Goal: Task Accomplishment & Management: Use online tool/utility

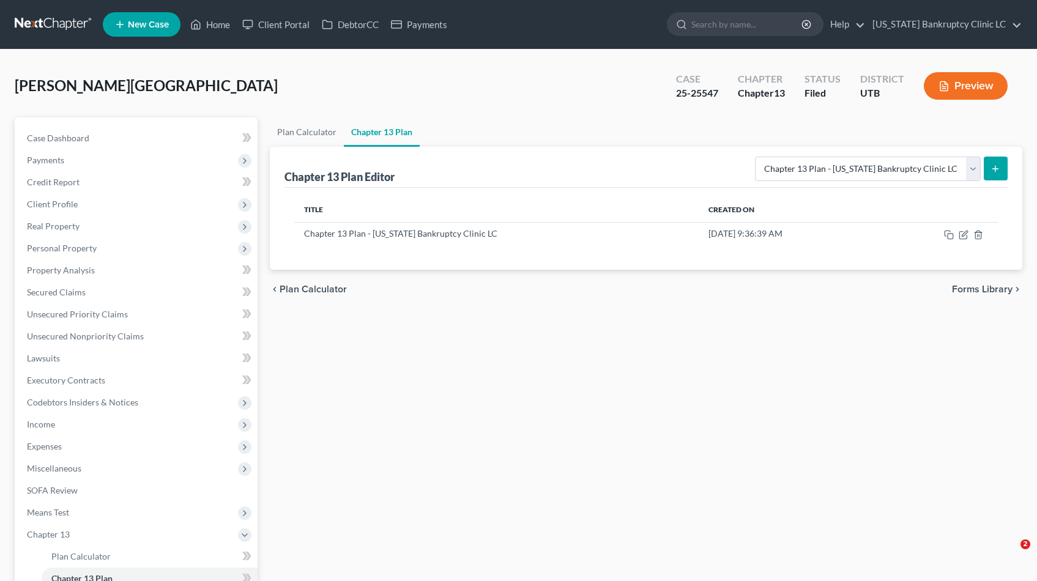
select select "0"
click at [54, 21] on link at bounding box center [54, 24] width 78 height 22
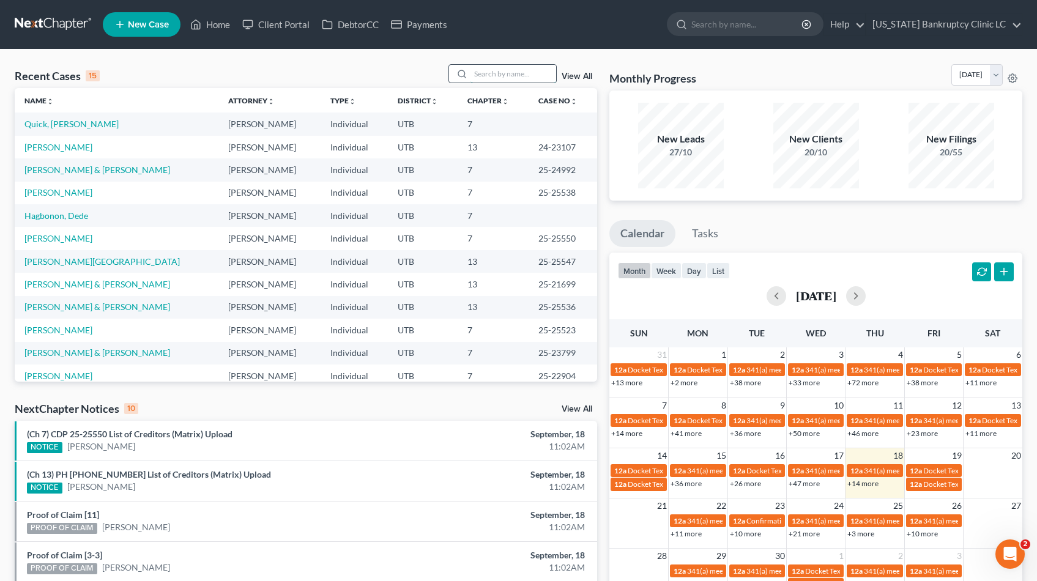
click at [492, 73] on input "search" at bounding box center [513, 74] width 86 height 18
type input "reddish"
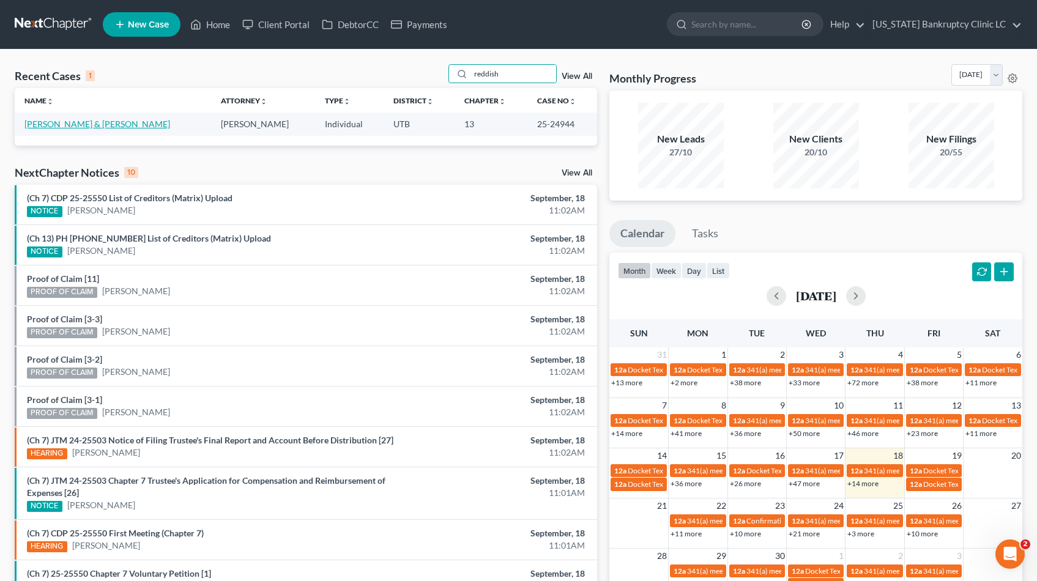
click at [70, 124] on link "[PERSON_NAME] & [PERSON_NAME]" at bounding box center [97, 124] width 146 height 10
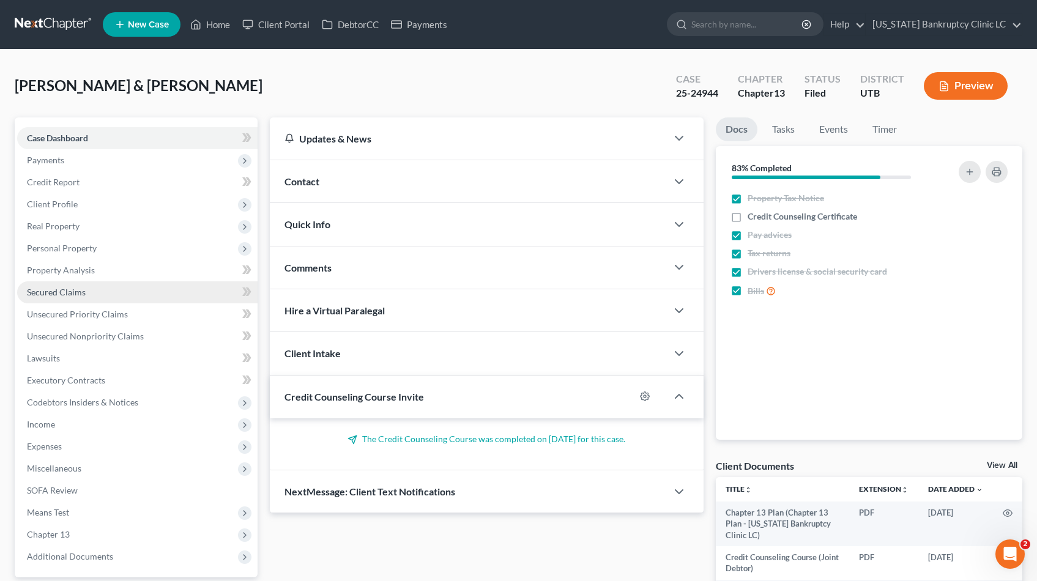
click at [76, 289] on span "Secured Claims" at bounding box center [56, 292] width 59 height 10
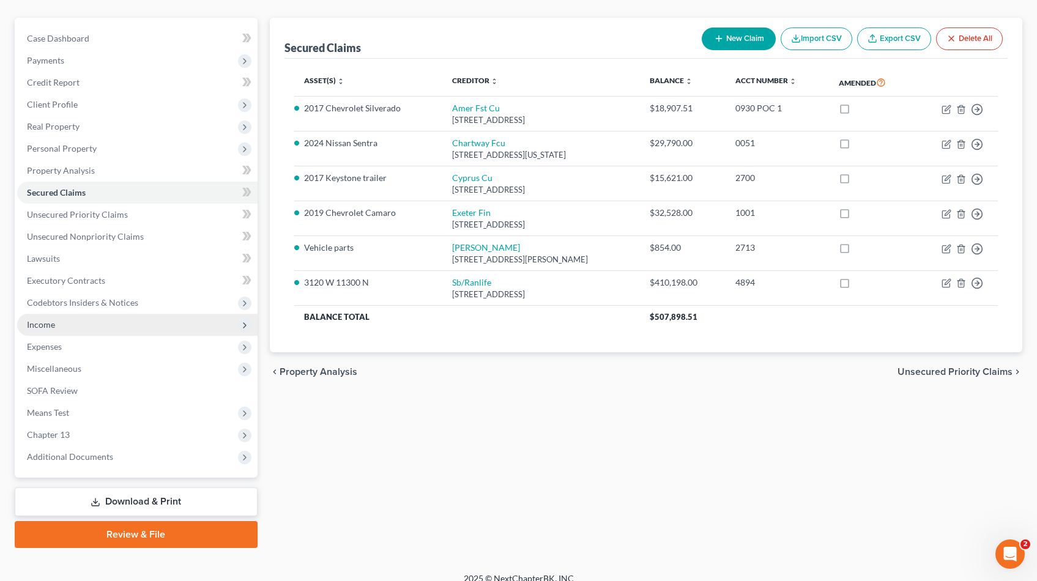
scroll to position [113, 0]
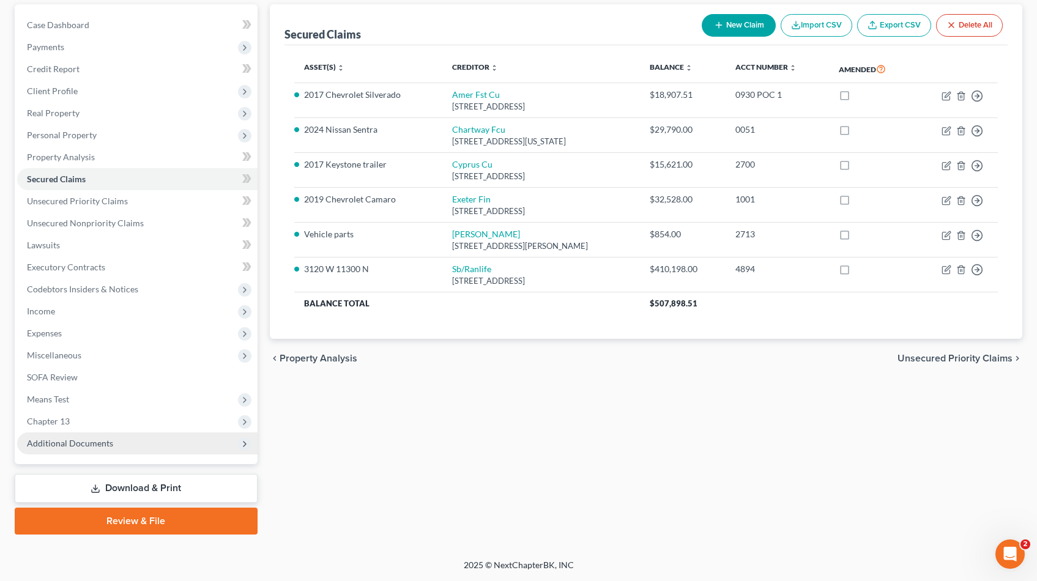
click at [115, 447] on span "Additional Documents" at bounding box center [137, 443] width 240 height 22
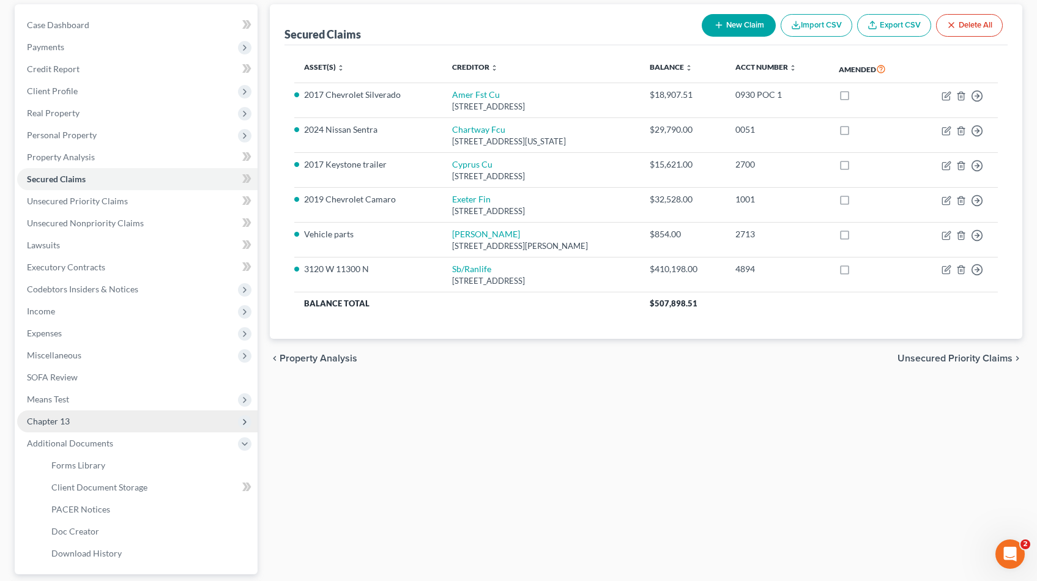
click at [57, 419] on span "Chapter 13" at bounding box center [48, 421] width 43 height 10
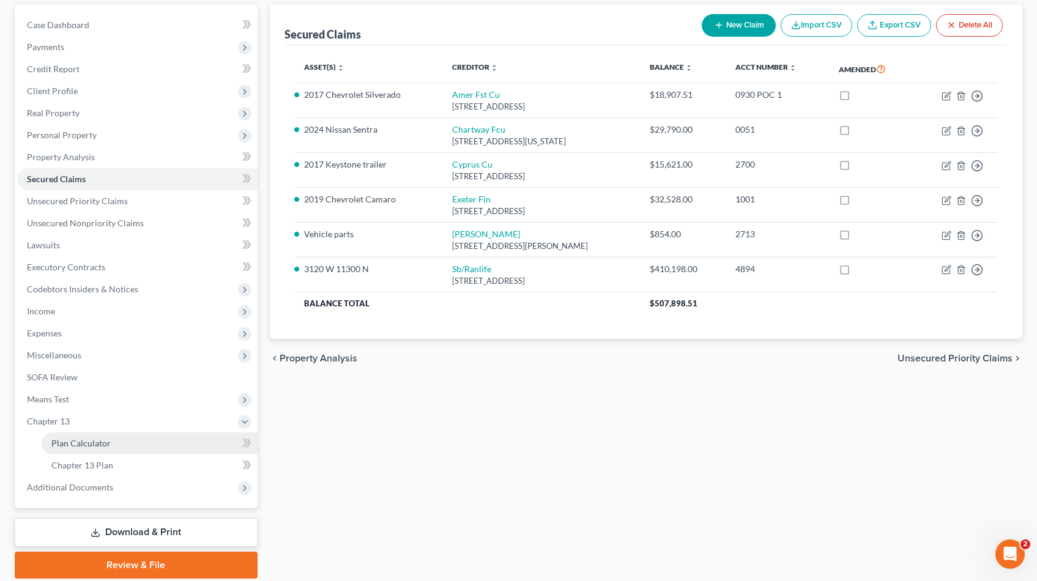
click at [83, 447] on span "Plan Calculator" at bounding box center [80, 443] width 59 height 10
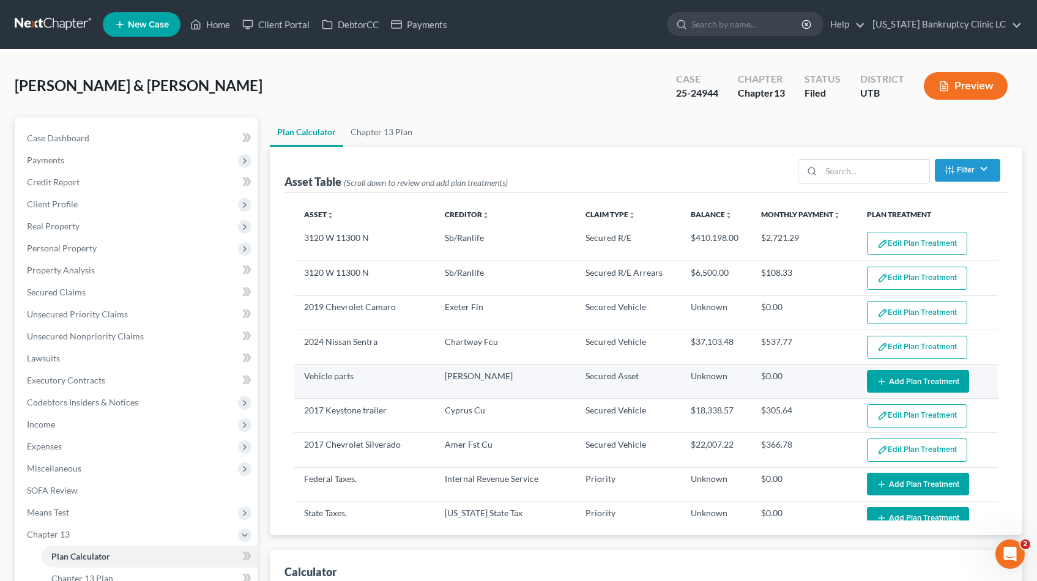
select select "59"
click at [911, 377] on button "Add Plan Treatment" at bounding box center [918, 381] width 102 height 23
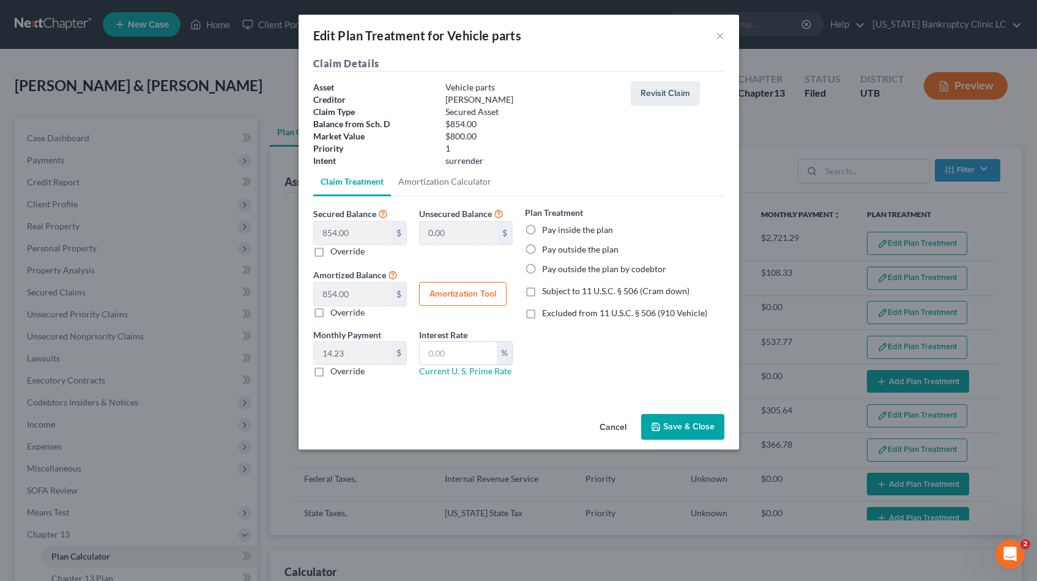
click at [688, 431] on button "Save & Close" at bounding box center [682, 427] width 83 height 26
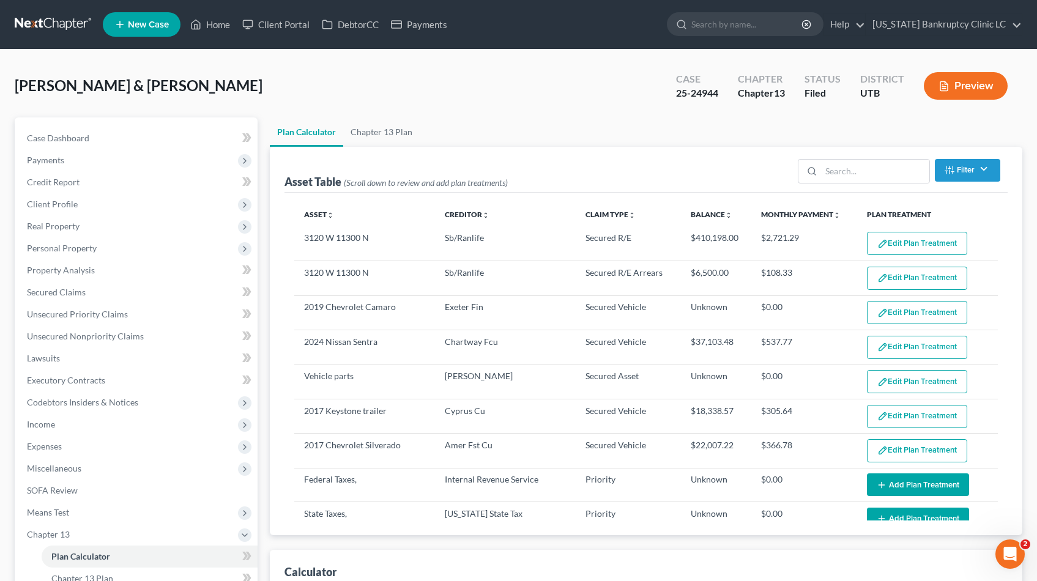
select select "59"
click at [39, 22] on link at bounding box center [54, 24] width 78 height 22
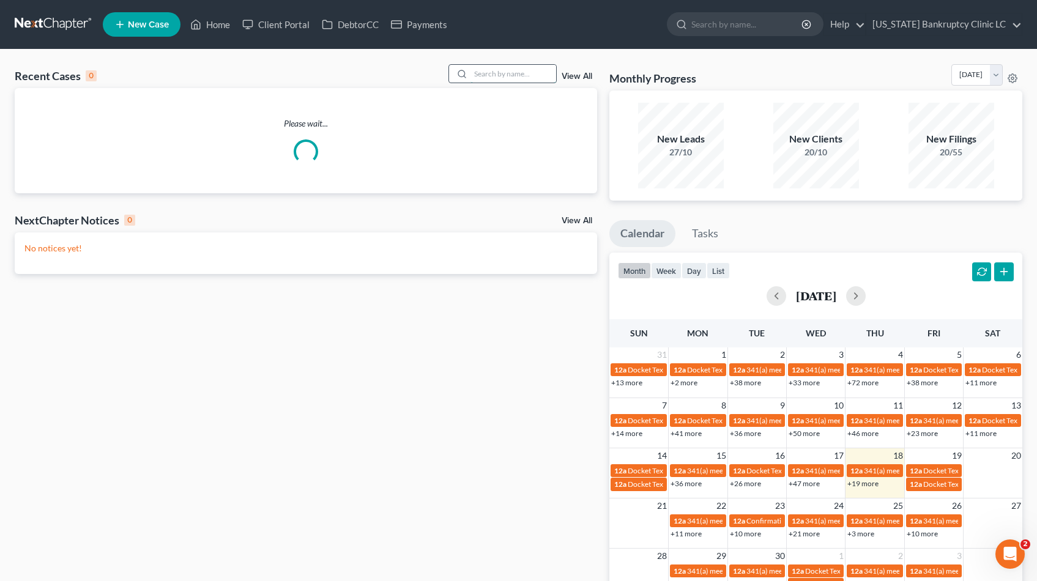
click at [521, 74] on input "search" at bounding box center [513, 74] width 86 height 18
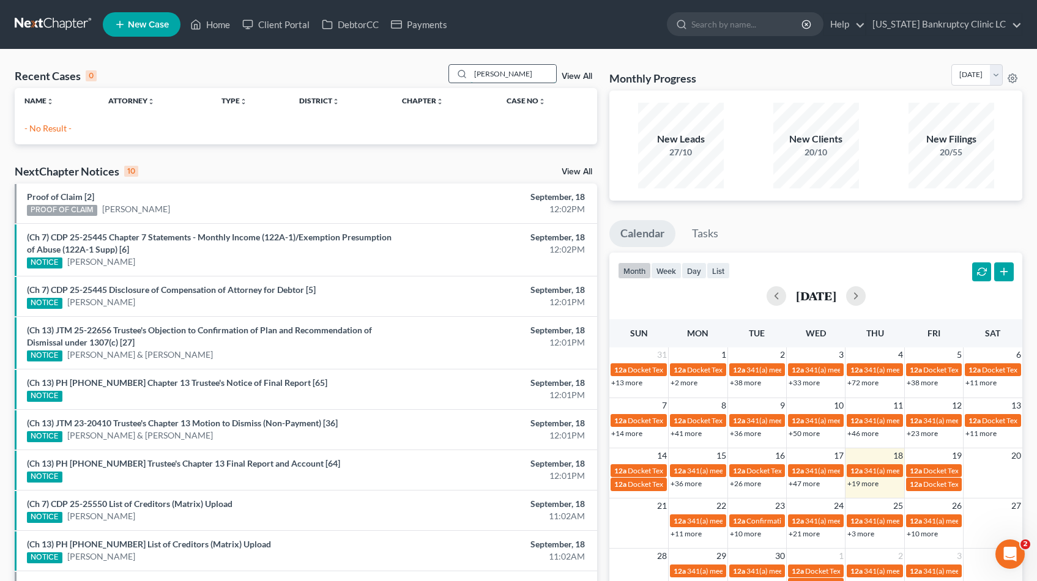
type input "hawkins"
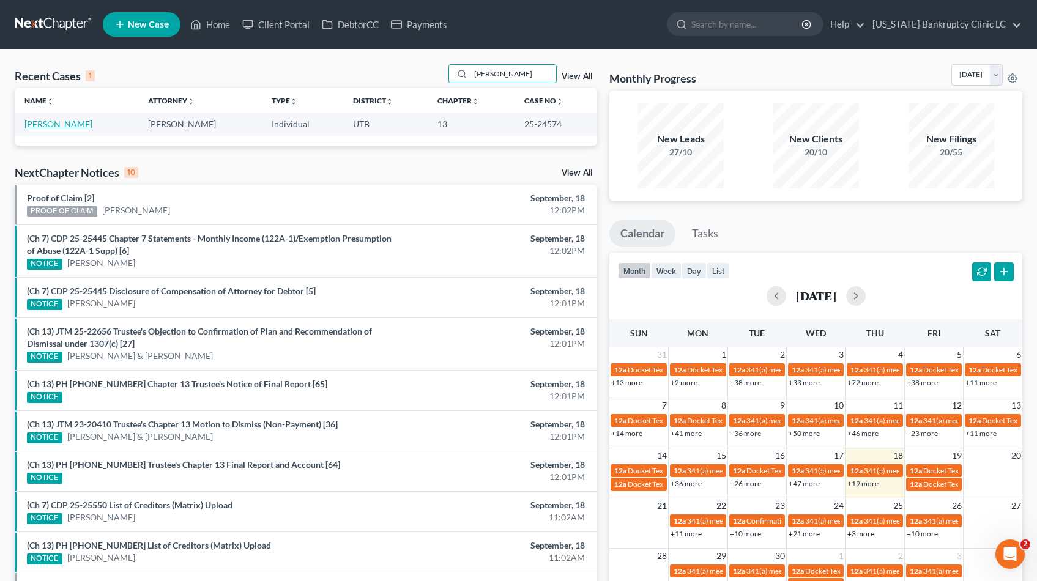
click at [46, 123] on link "Hawkins, Jessica" at bounding box center [58, 124] width 68 height 10
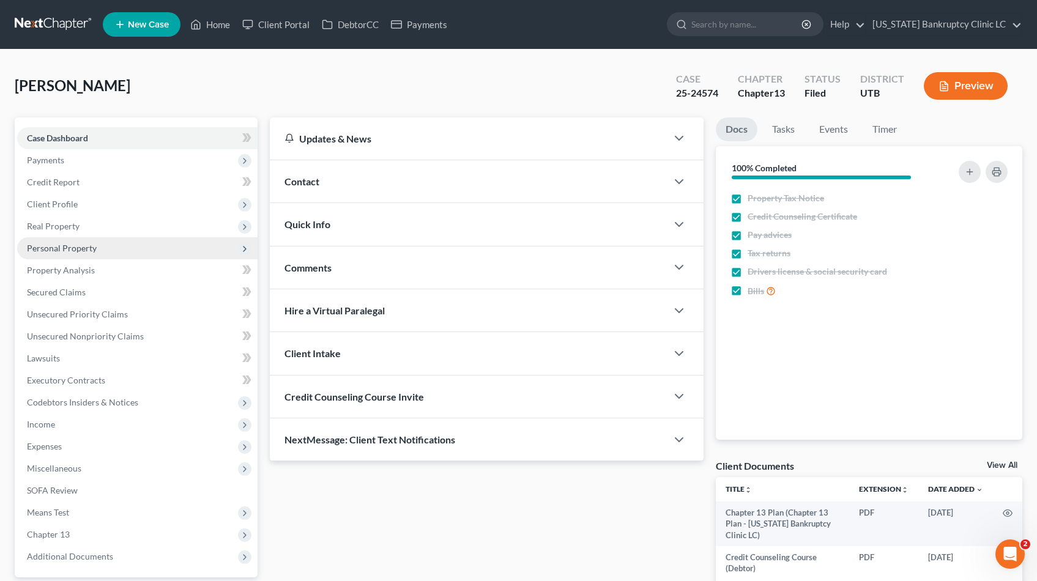
click at [78, 251] on span "Personal Property" at bounding box center [62, 248] width 70 height 10
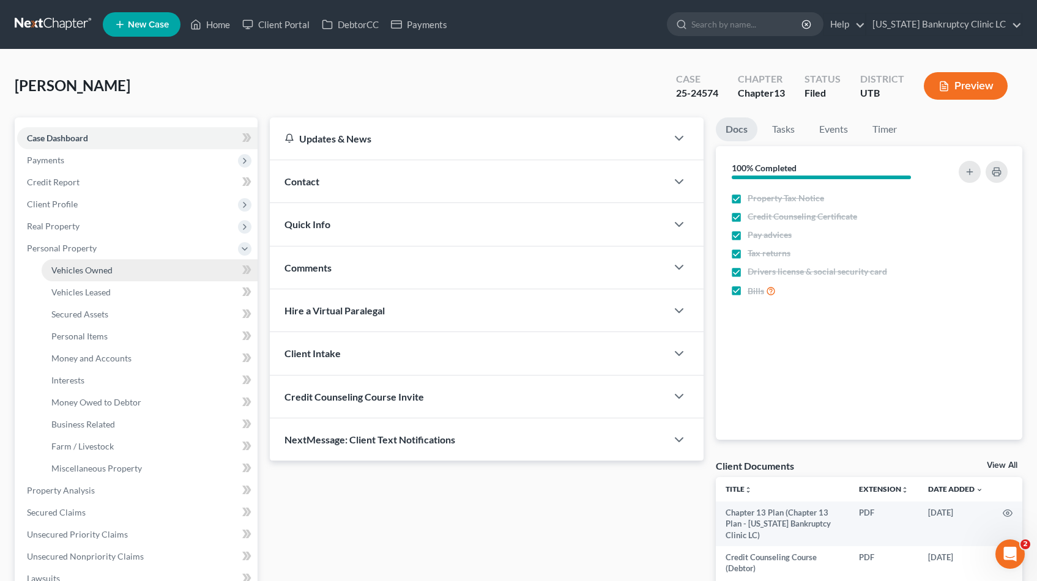
click at [74, 275] on span "Vehicles Owned" at bounding box center [81, 270] width 61 height 10
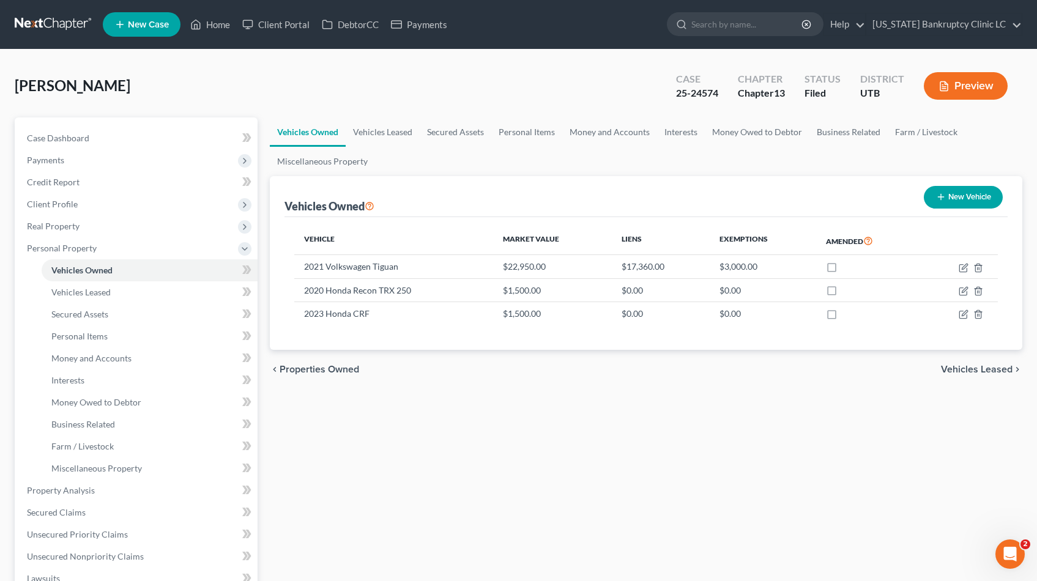
click at [42, 23] on link at bounding box center [54, 24] width 78 height 22
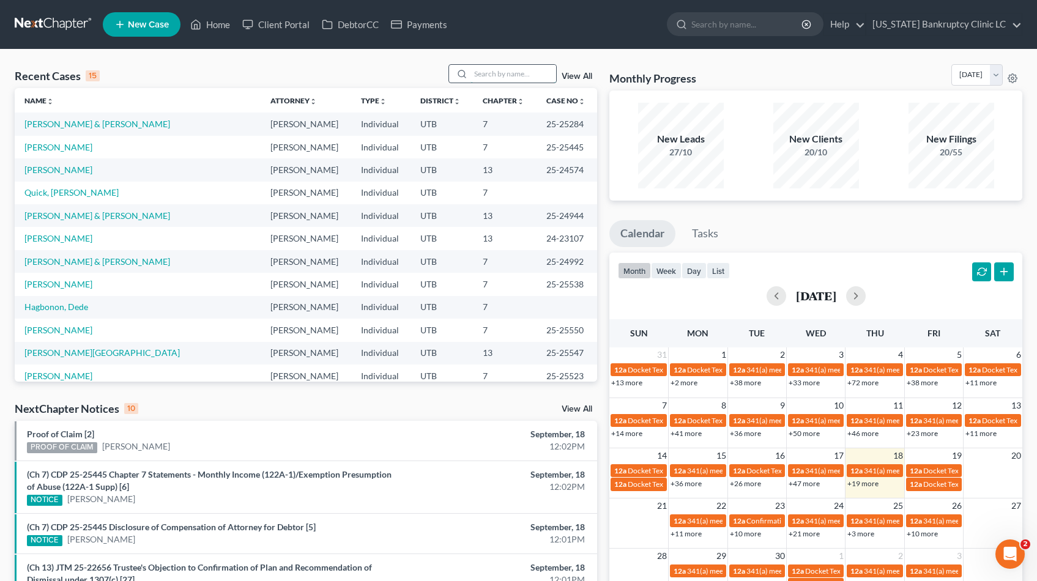
click at [494, 74] on input "search" at bounding box center [513, 74] width 86 height 18
type input "godwin"
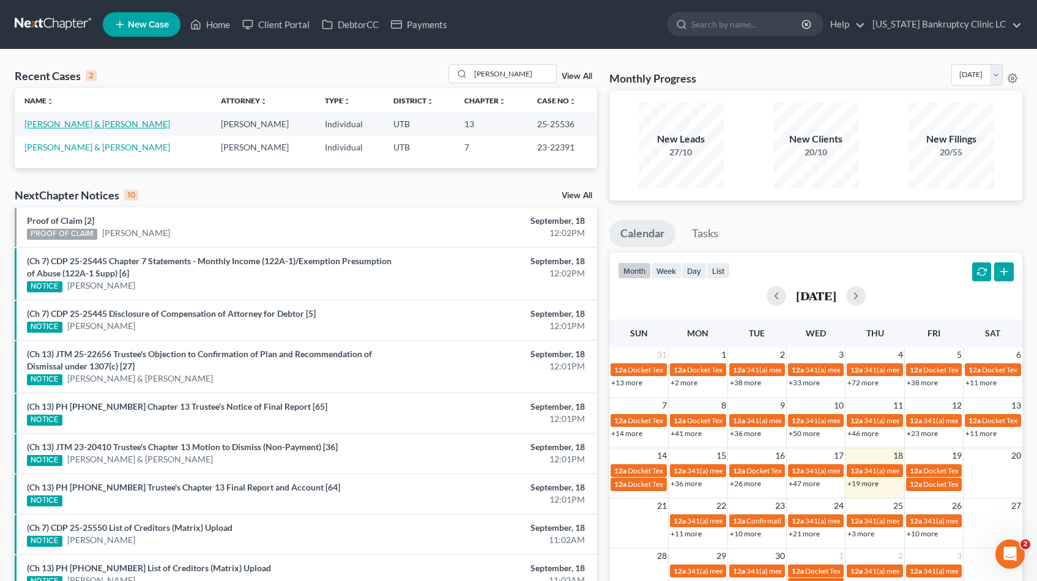
click at [60, 125] on link "[PERSON_NAME] & [PERSON_NAME]" at bounding box center [97, 124] width 146 height 10
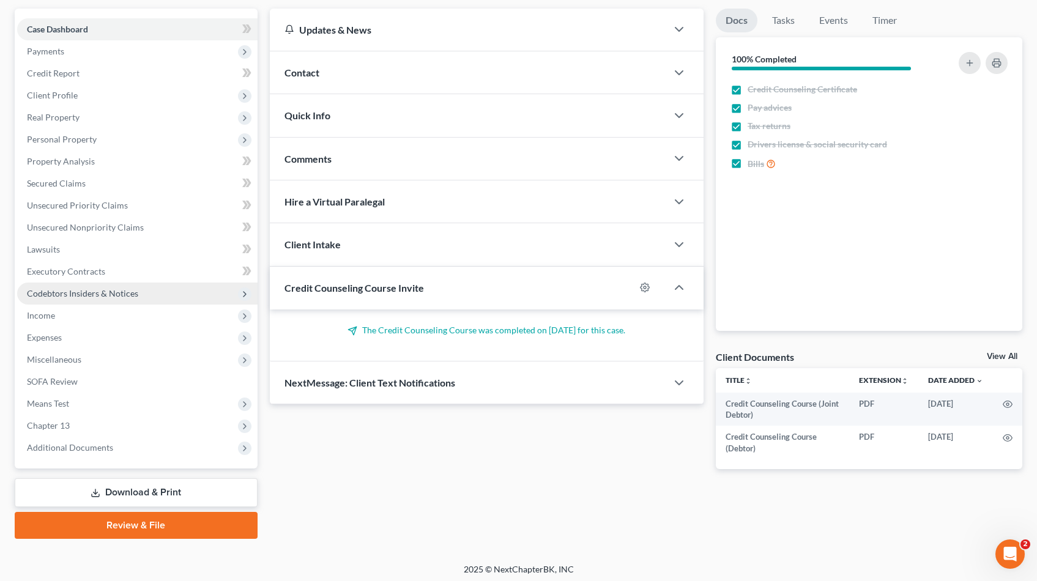
scroll to position [113, 0]
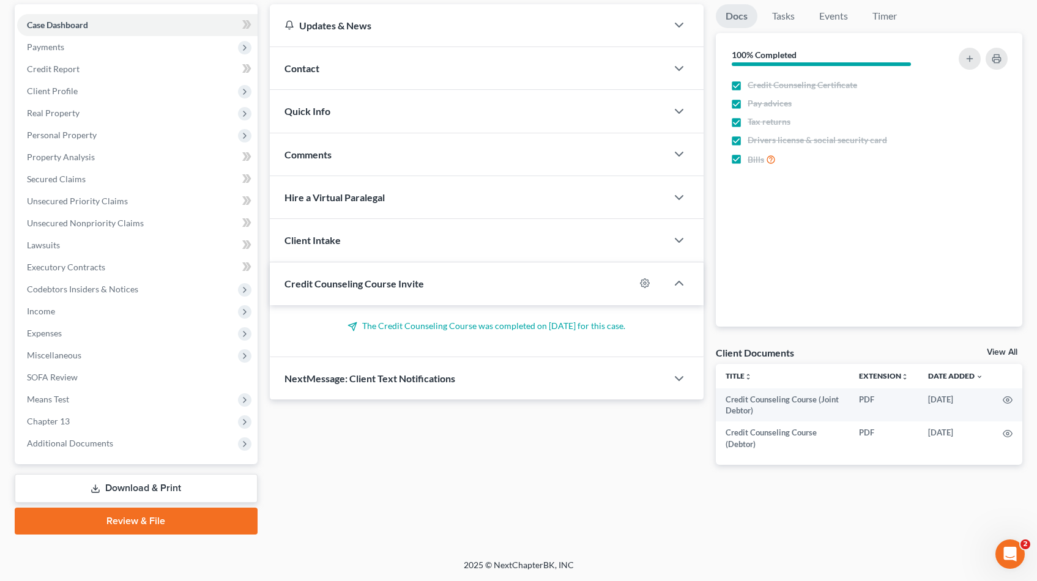
click at [143, 486] on link "Download & Print" at bounding box center [136, 488] width 243 height 29
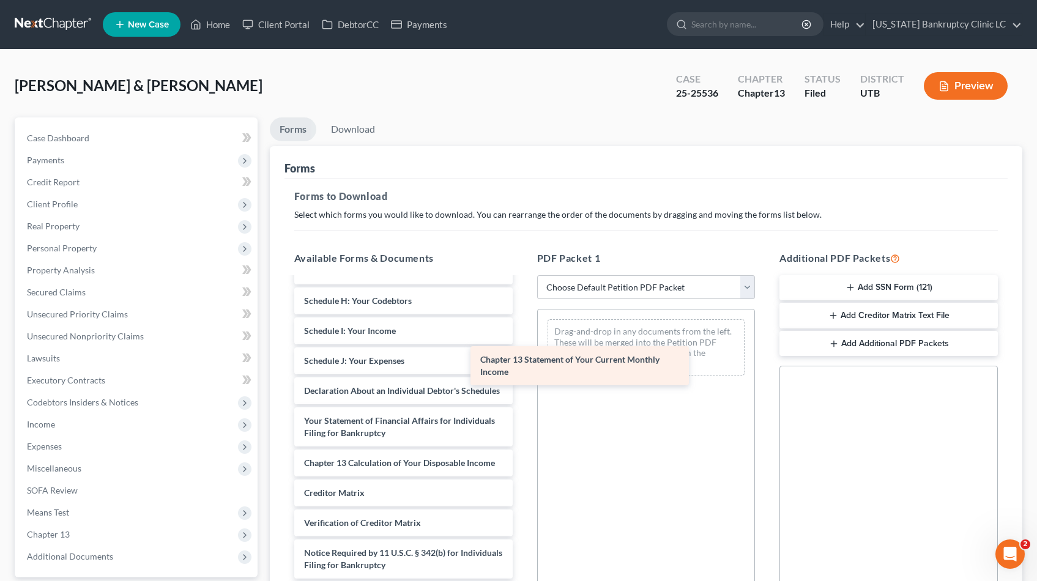
scroll to position [309, 0]
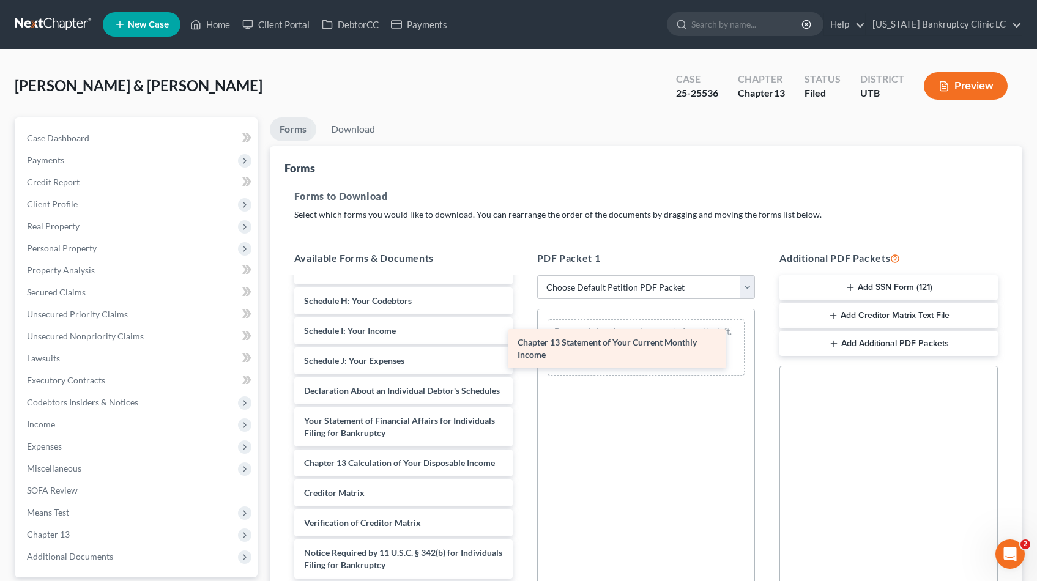
drag, startPoint x: 350, startPoint y: 426, endPoint x: 568, endPoint y: 344, distance: 232.7
click at [522, 344] on div "Chapter 13 Statement of Your Current Monthly Income Credit Counseling Course (J…" at bounding box center [403, 289] width 238 height 640
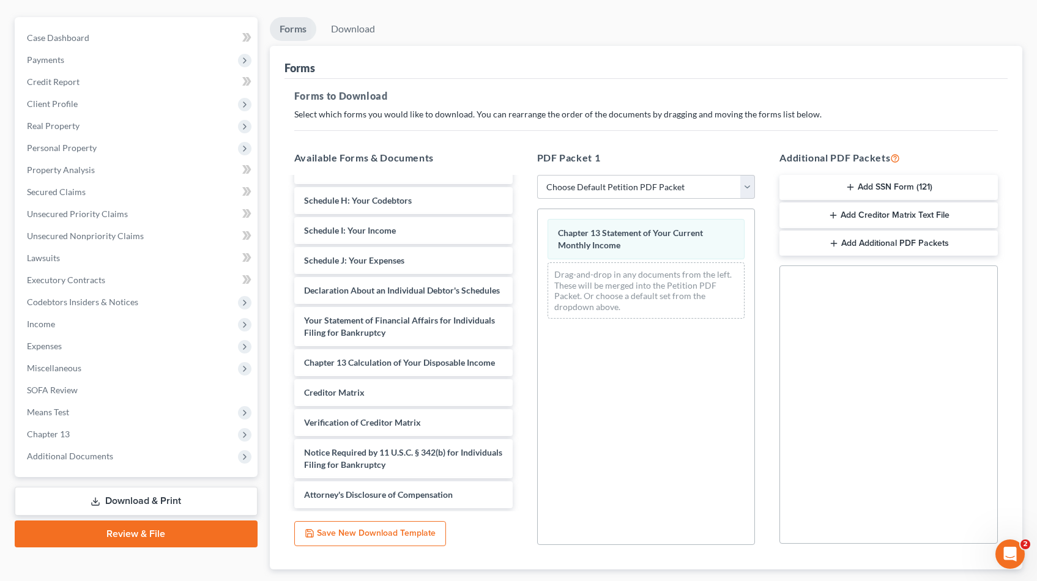
scroll to position [174, 0]
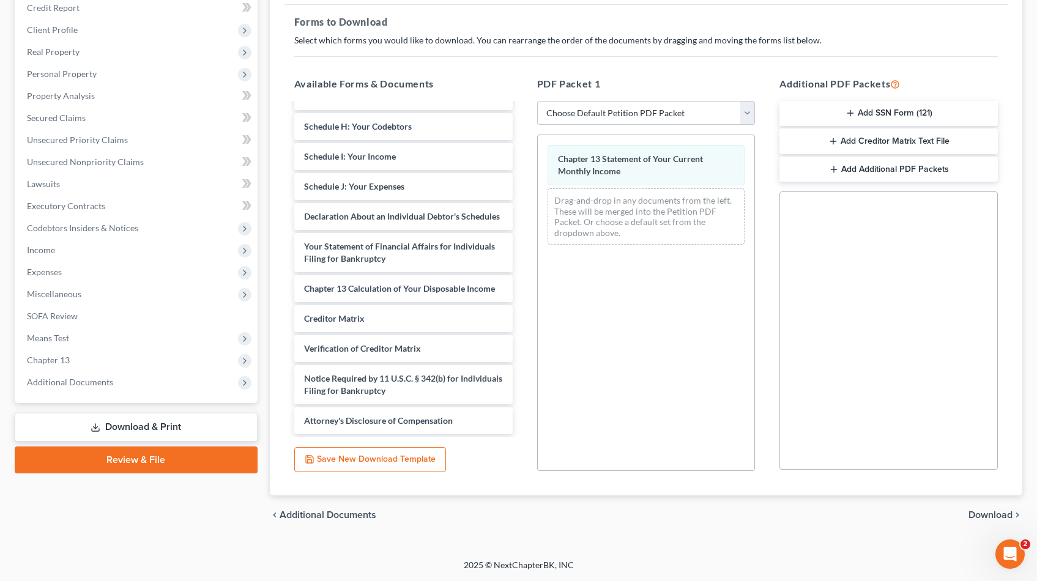
click at [997, 515] on span "Download" at bounding box center [990, 515] width 44 height 10
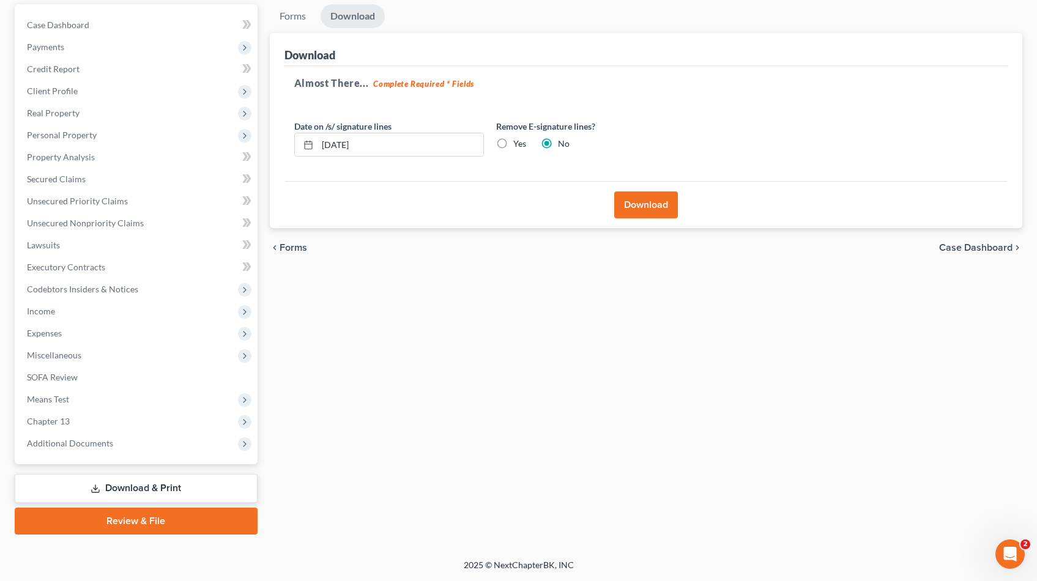
click at [661, 205] on button "Download" at bounding box center [646, 204] width 64 height 27
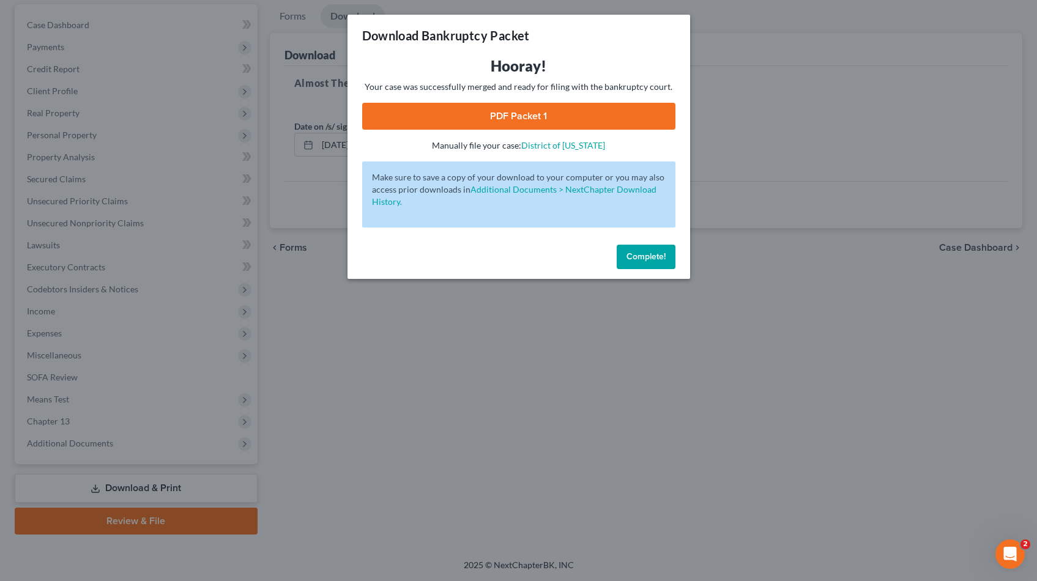
click at [536, 114] on link "PDF Packet 1" at bounding box center [518, 116] width 313 height 27
click at [640, 256] on span "Complete!" at bounding box center [645, 256] width 39 height 10
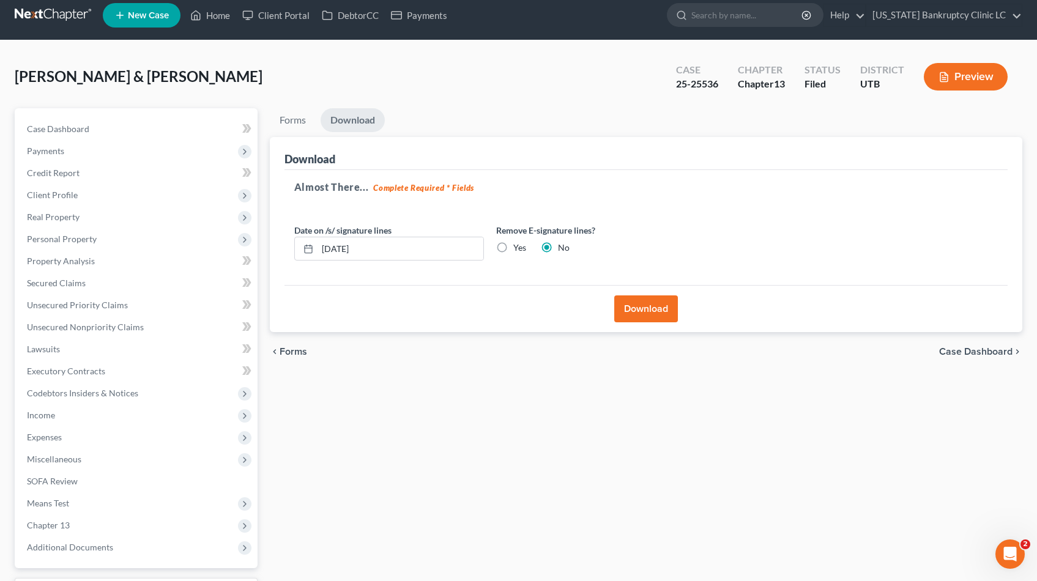
scroll to position [0, 0]
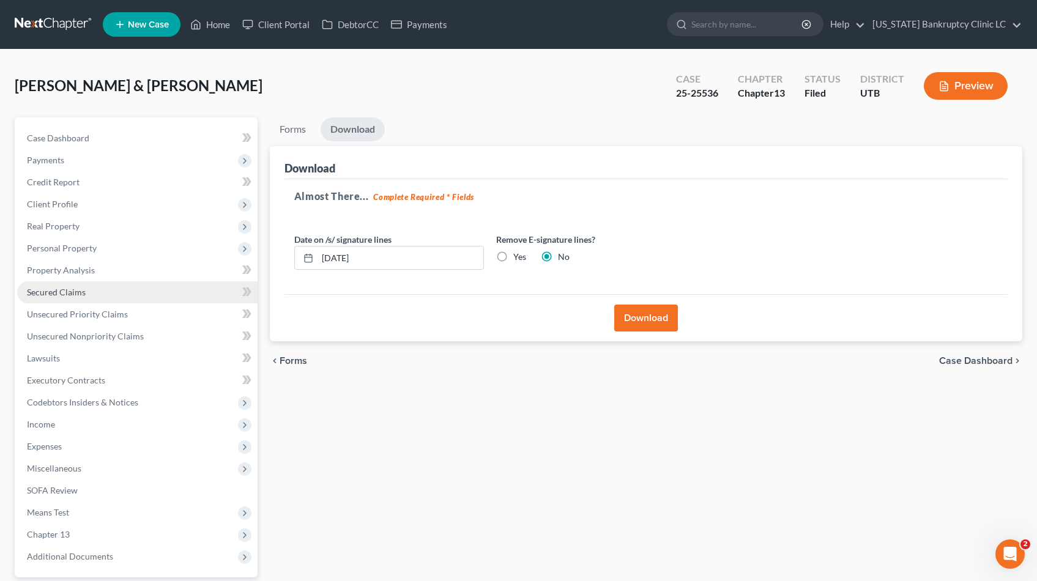
click at [57, 294] on span "Secured Claims" at bounding box center [56, 292] width 59 height 10
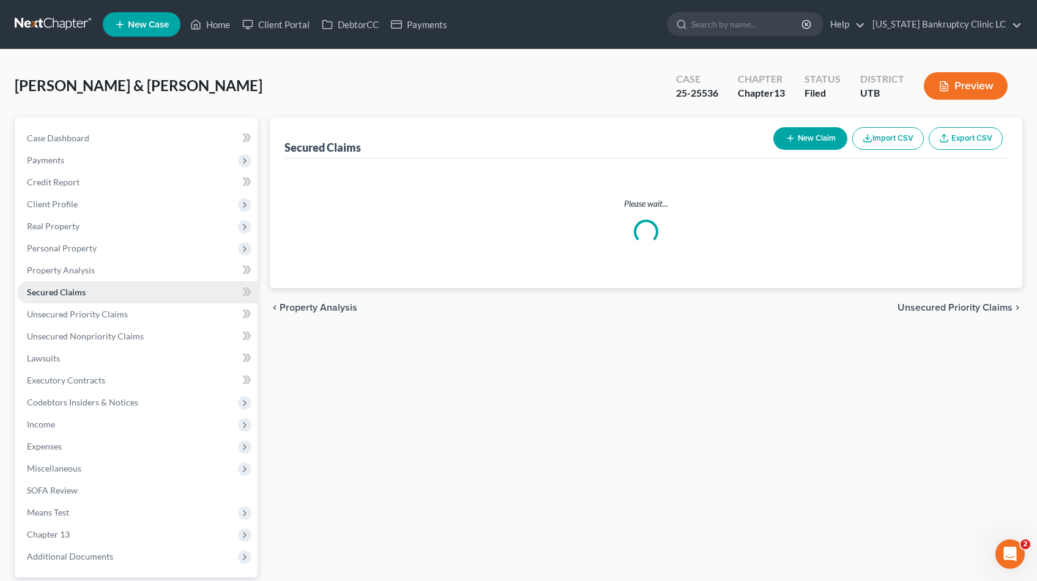
click at [57, 294] on span "Secured Claims" at bounding box center [56, 292] width 59 height 10
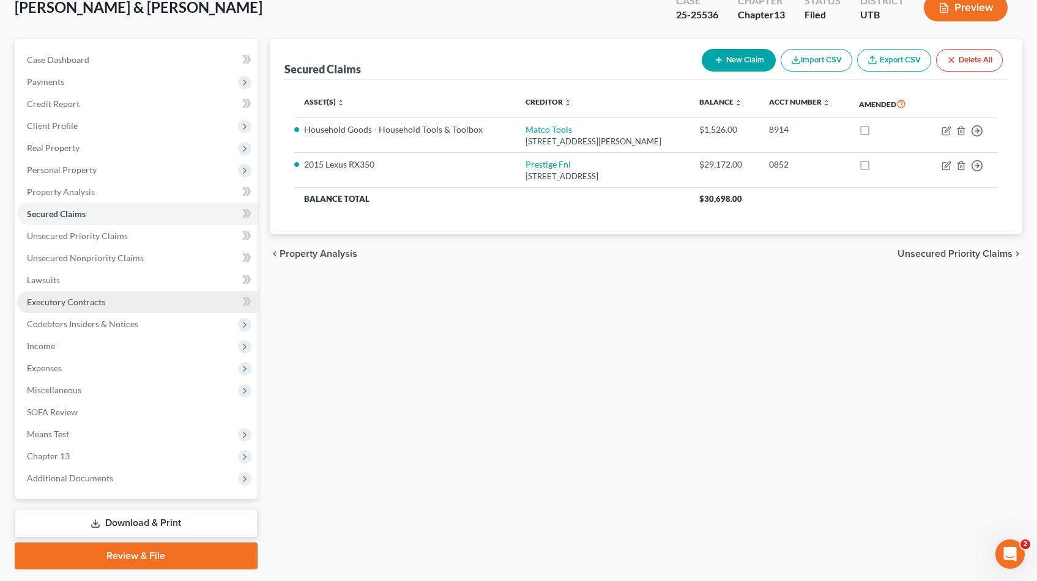
scroll to position [113, 0]
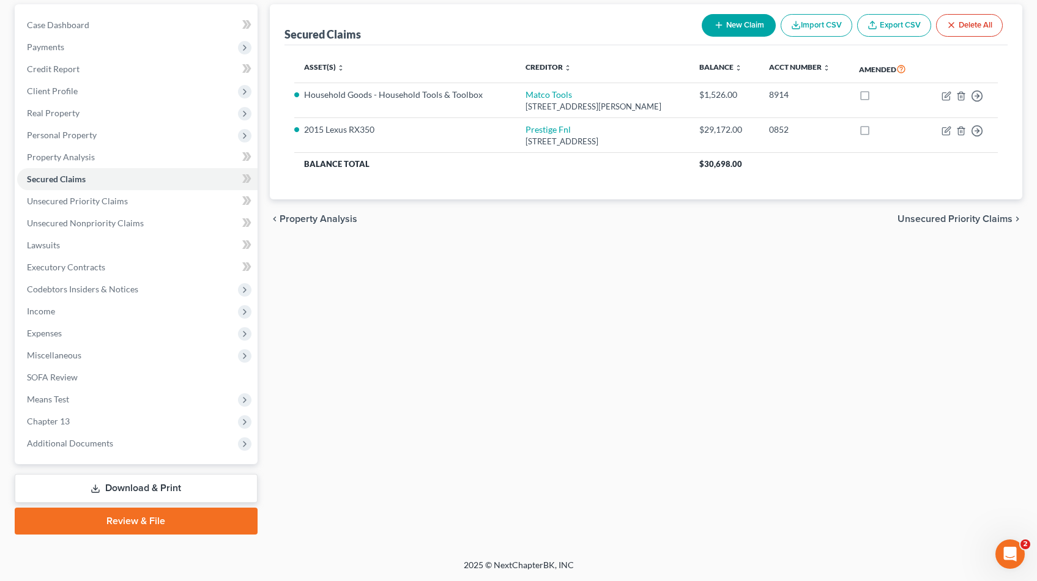
click at [126, 488] on link "Download & Print" at bounding box center [136, 488] width 243 height 29
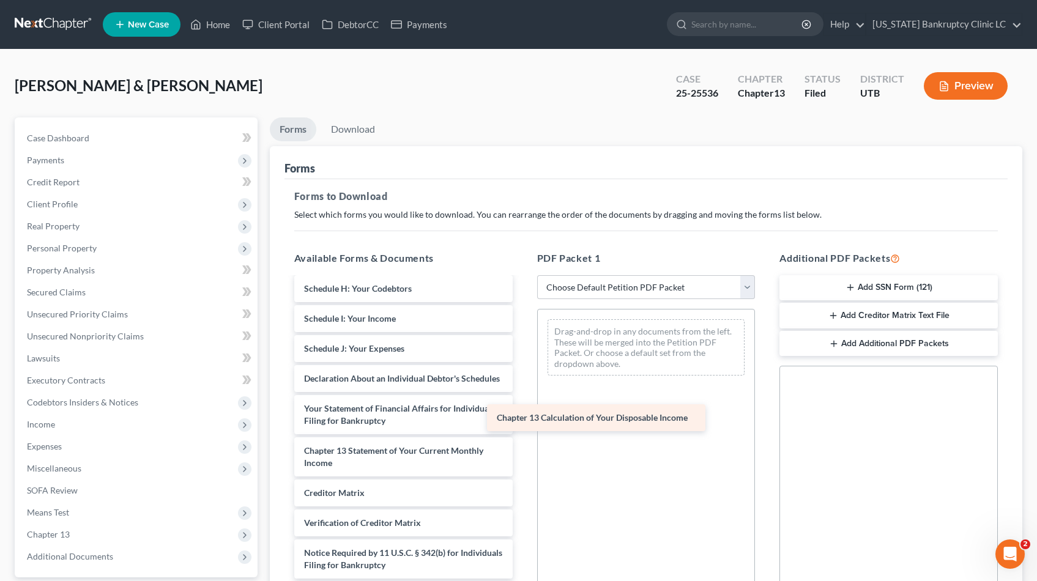
scroll to position [322, 0]
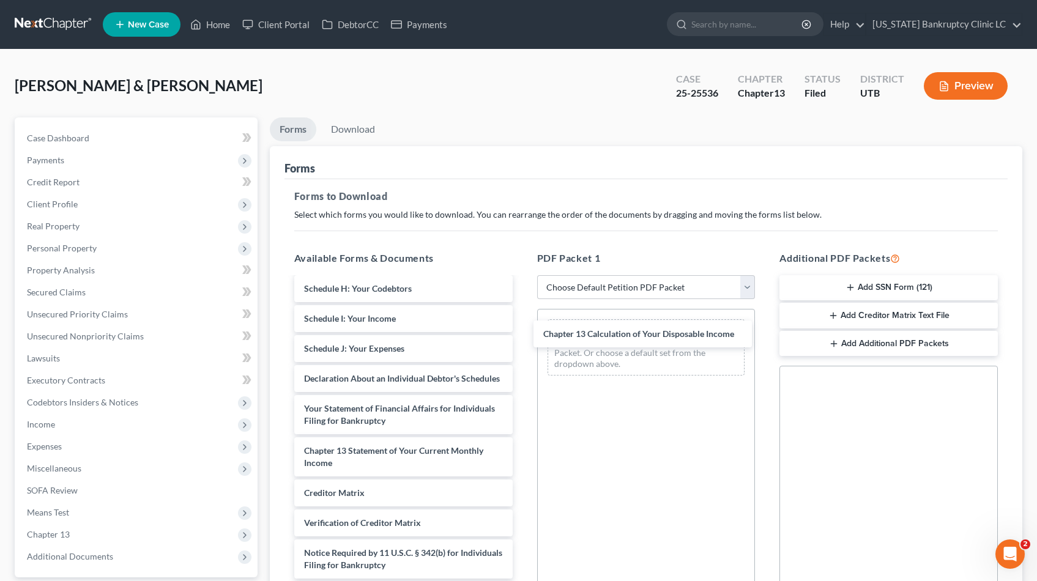
drag, startPoint x: 374, startPoint y: 461, endPoint x: 591, endPoint y: 374, distance: 233.6
click at [522, 332] on div "Chapter 13 Calculation of Your Disposable Income Credit Counseling Course (Join…" at bounding box center [403, 283] width 238 height 652
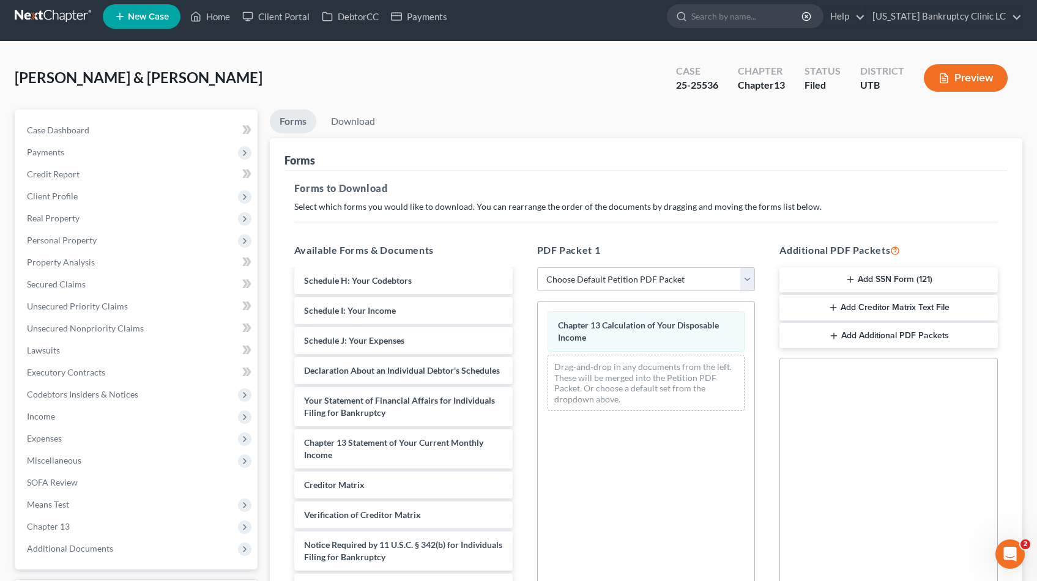
scroll to position [174, 0]
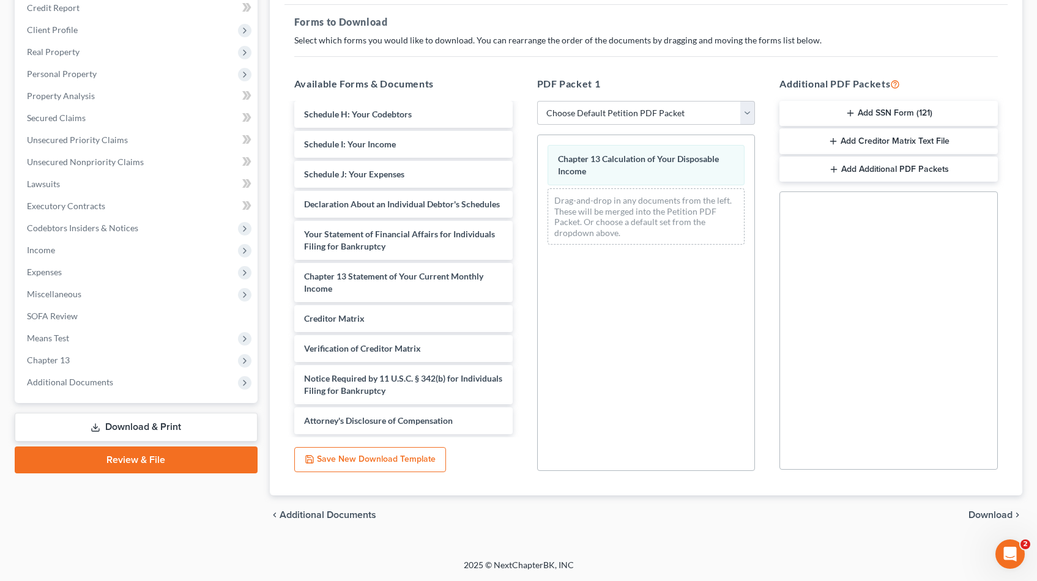
click at [993, 513] on span "Download" at bounding box center [990, 515] width 44 height 10
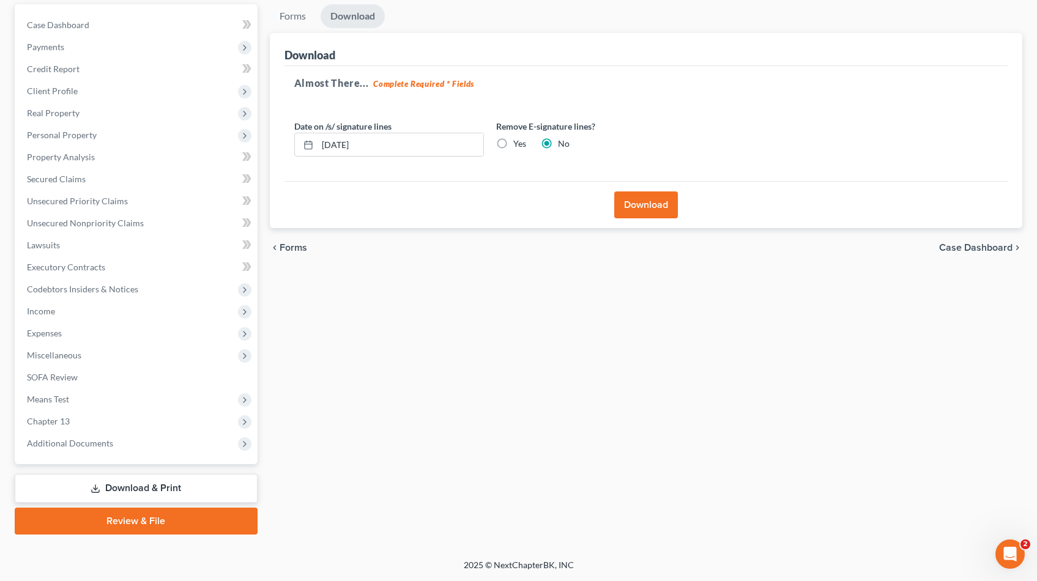
scroll to position [113, 0]
click at [640, 208] on button "Download" at bounding box center [646, 204] width 64 height 27
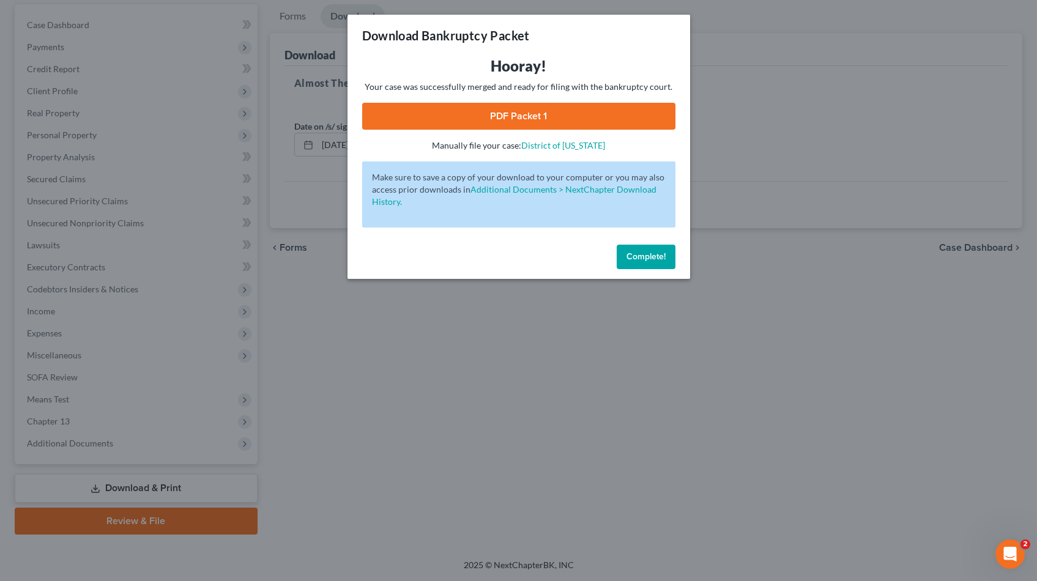
click at [545, 114] on link "PDF Packet 1" at bounding box center [518, 116] width 313 height 27
click at [639, 256] on span "Complete!" at bounding box center [645, 256] width 39 height 10
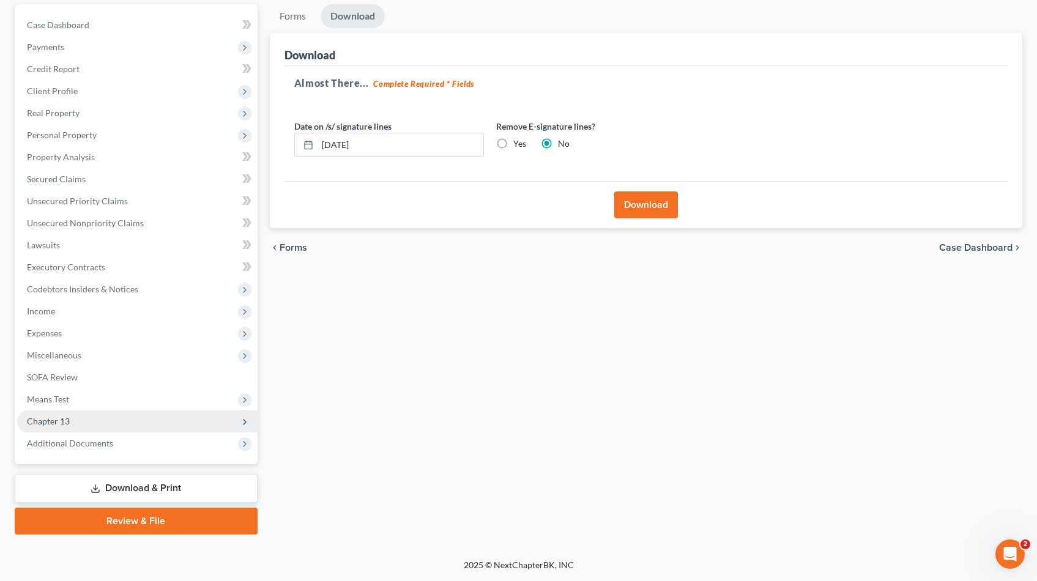
click at [55, 424] on span "Chapter 13" at bounding box center [48, 421] width 43 height 10
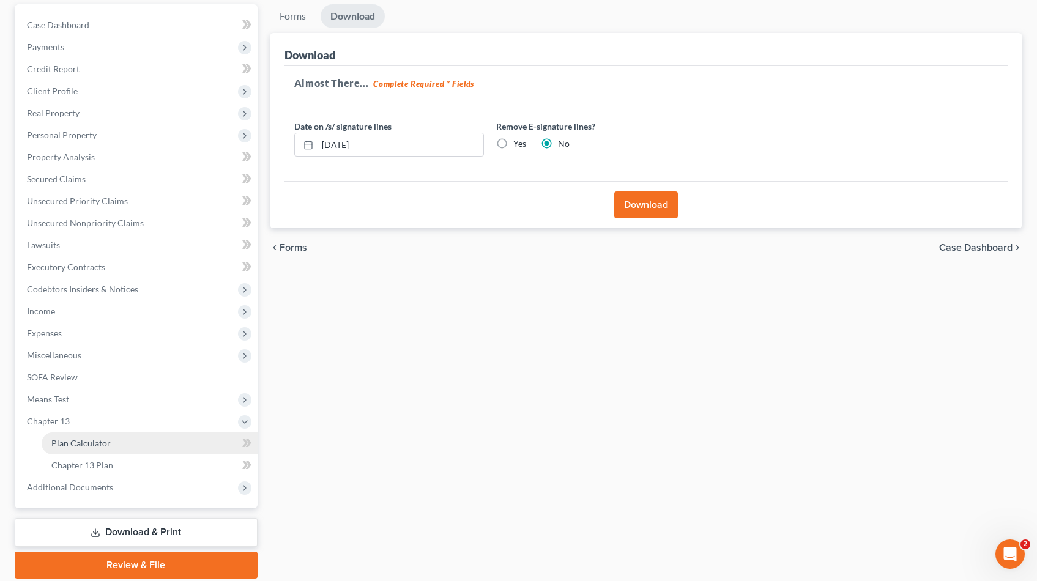
click at [80, 440] on span "Plan Calculator" at bounding box center [80, 443] width 59 height 10
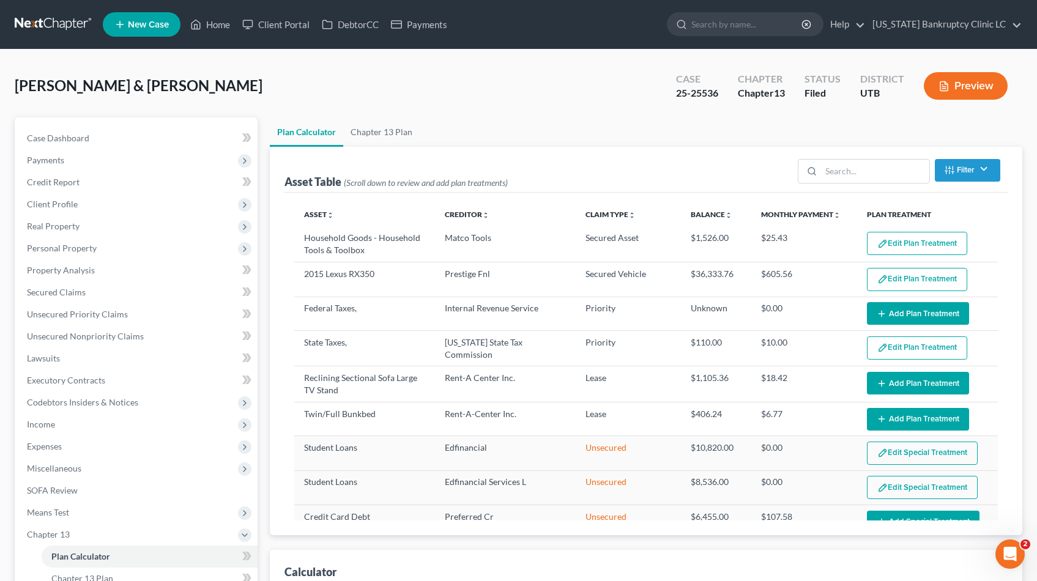
scroll to position [266, 0]
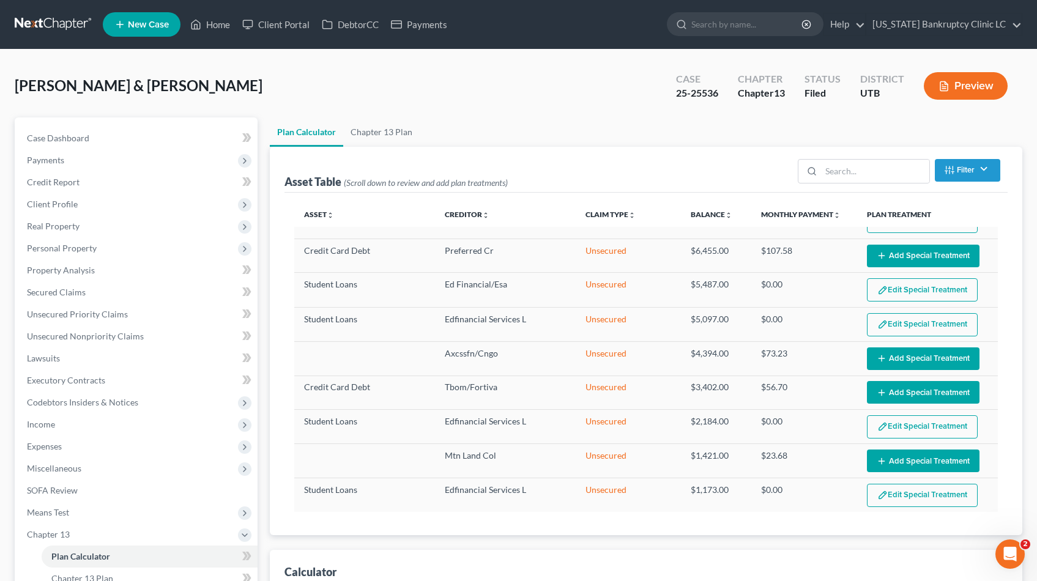
select select "59"
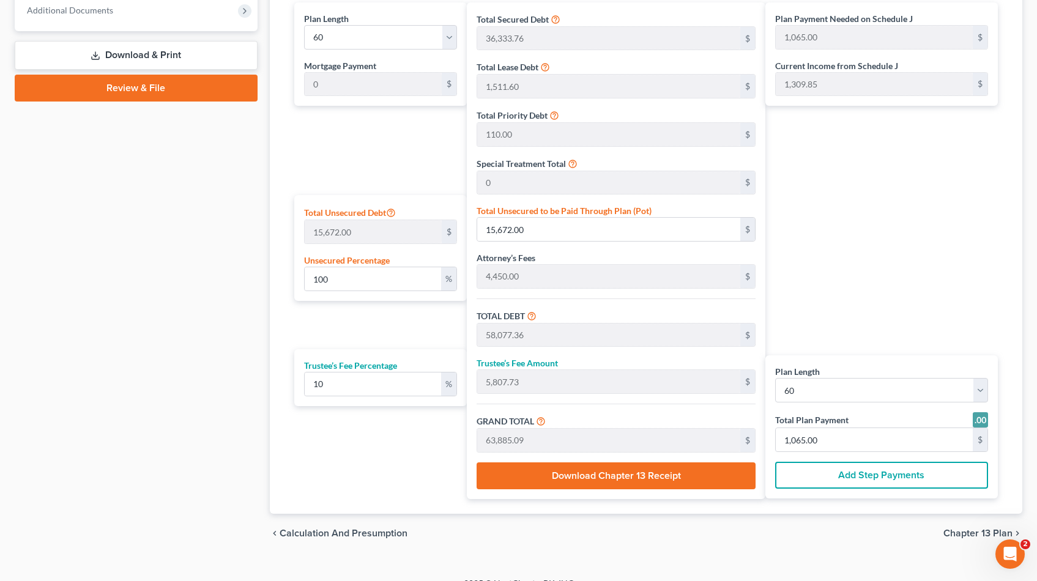
scroll to position [609, 0]
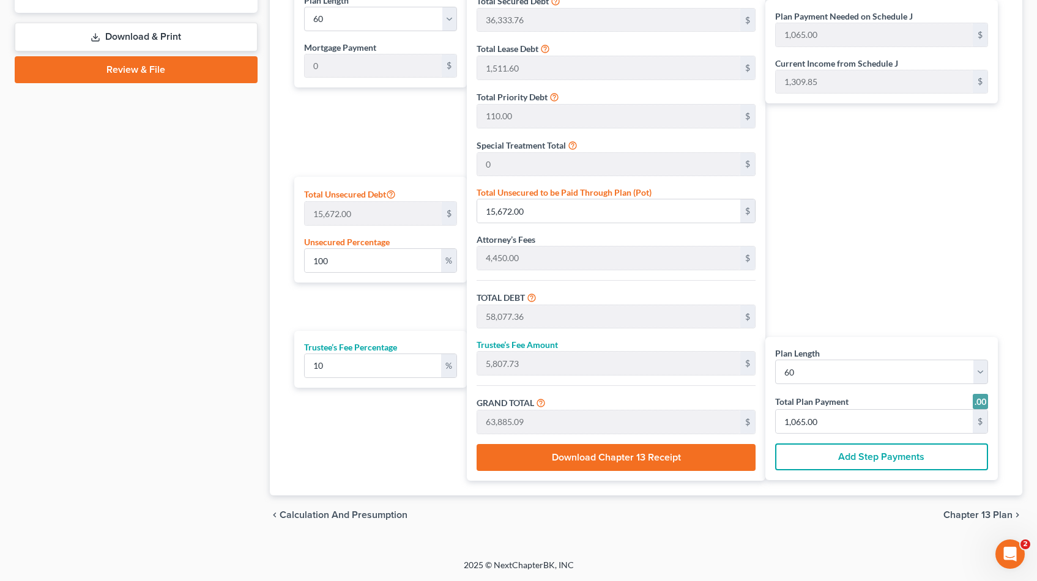
click at [966, 514] on span "Chapter 13 Plan" at bounding box center [977, 515] width 69 height 10
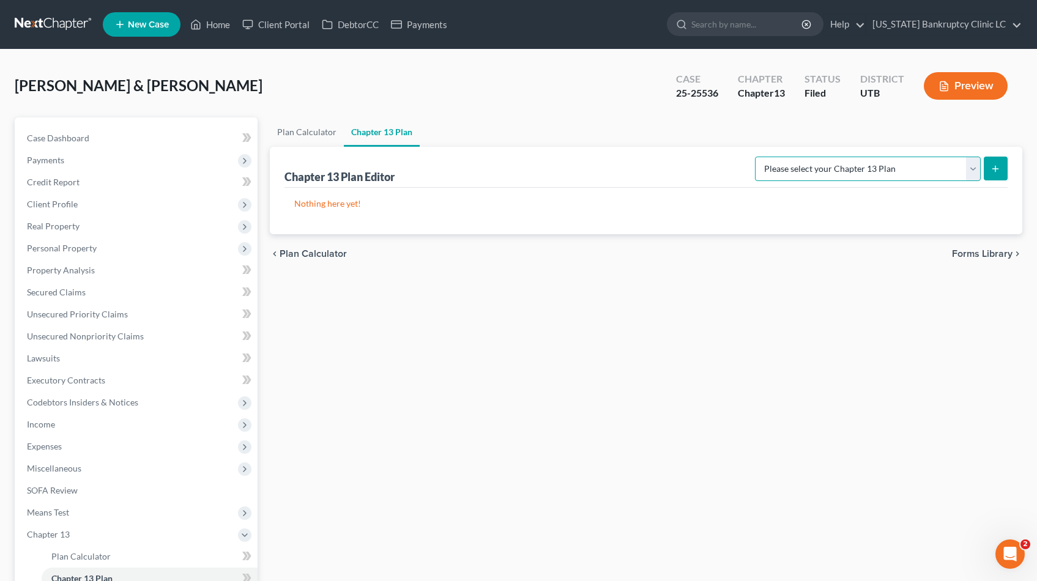
click at [972, 166] on select "Please select your Chapter 13 Plan Chapter 13 Plan - Utah Bankruptcy Clinic LC …" at bounding box center [868, 169] width 226 height 24
select select "0"
click at [782, 157] on select "Please select your Chapter 13 Plan Chapter 13 Plan - Utah Bankruptcy Clinic LC …" at bounding box center [868, 169] width 226 height 24
click at [999, 167] on icon "submit" at bounding box center [995, 169] width 10 height 10
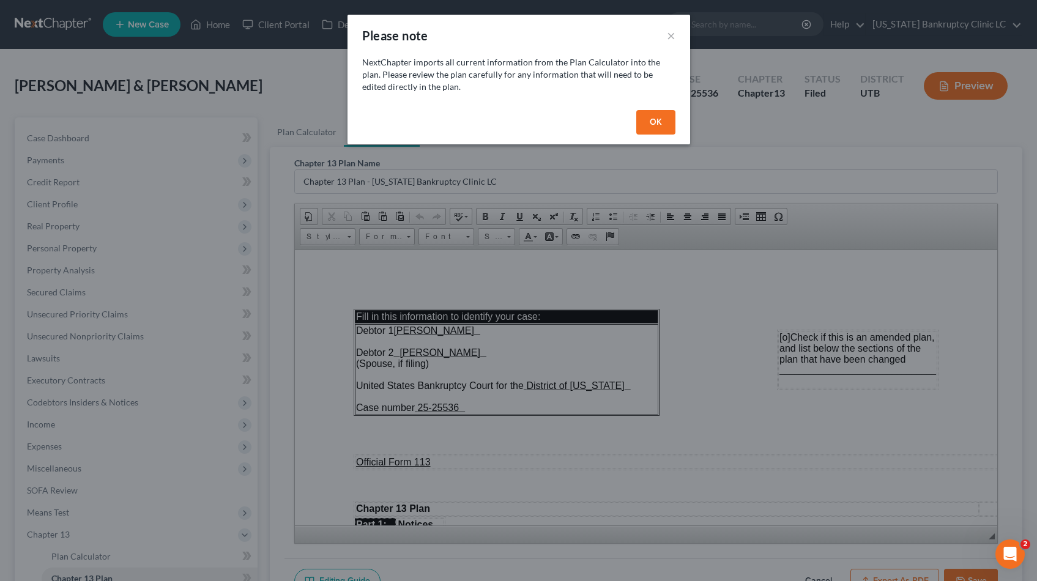
click at [652, 118] on button "OK" at bounding box center [655, 122] width 39 height 24
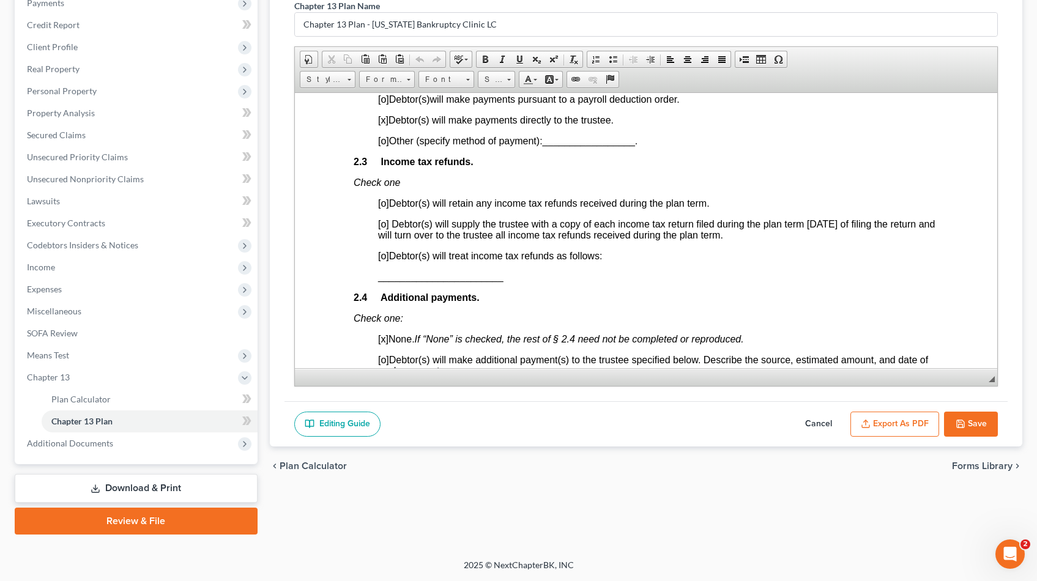
scroll to position [850, 0]
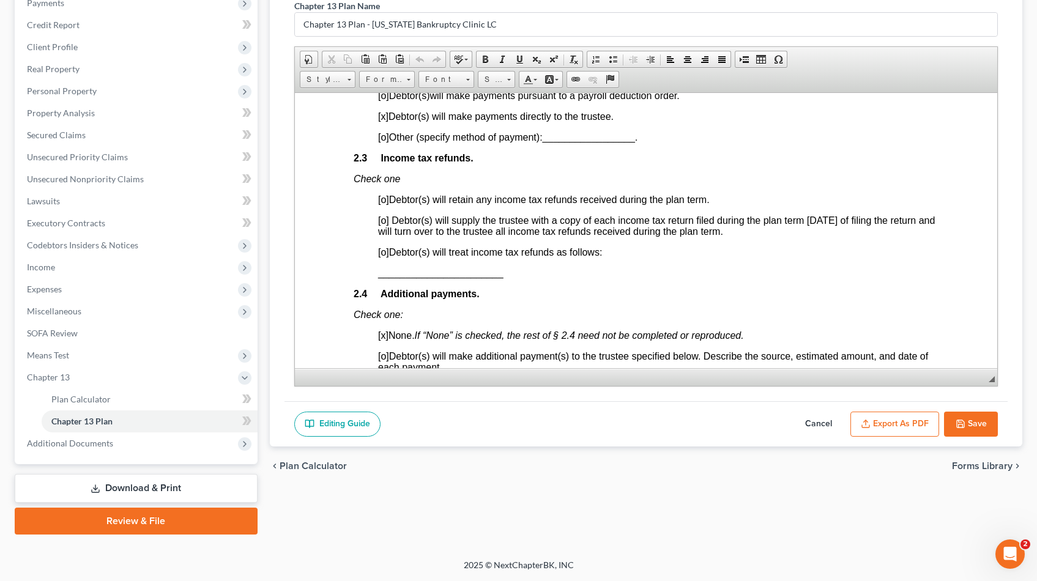
click at [385, 200] on span "[o]" at bounding box center [382, 199] width 11 height 10
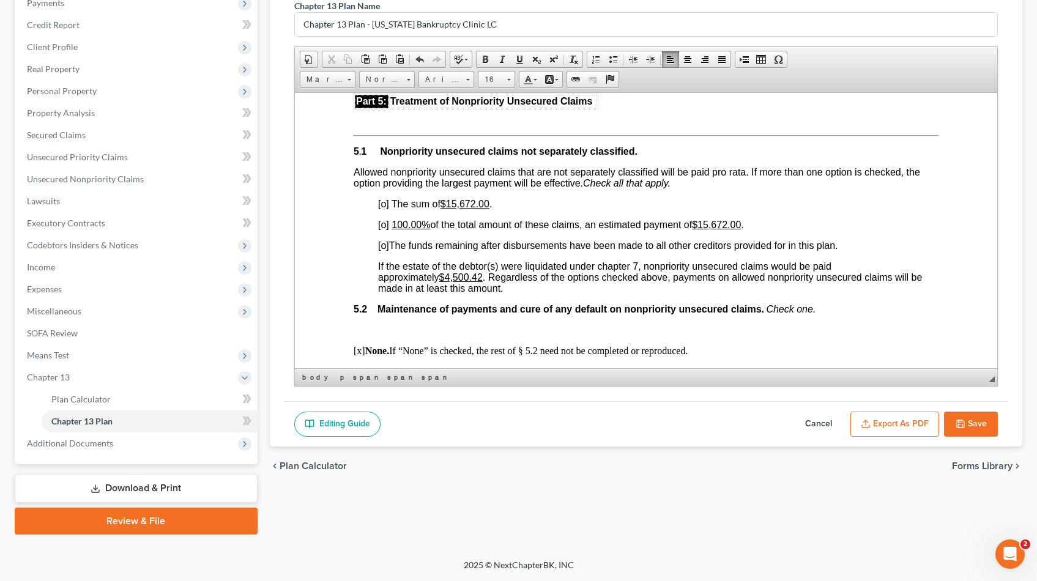
scroll to position [2502, 0]
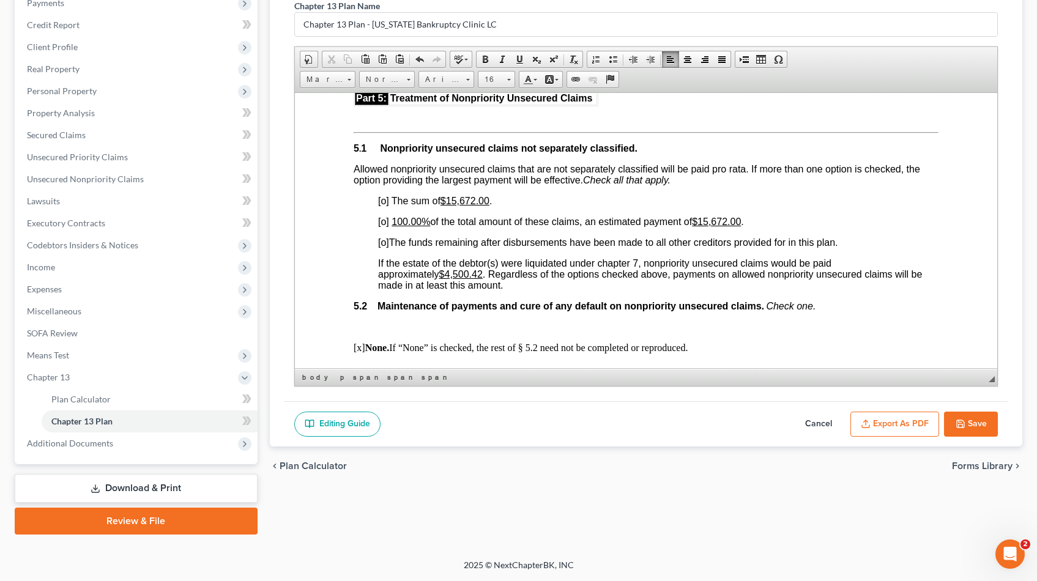
click at [385, 223] on span "[o]" at bounding box center [382, 221] width 11 height 10
drag, startPoint x: 476, startPoint y: 199, endPoint x: 450, endPoint y: 199, distance: 26.9
click at [450, 199] on u "$15,672.00" at bounding box center [464, 200] width 49 height 10
drag, startPoint x: 486, startPoint y: 274, endPoint x: 449, endPoint y: 273, distance: 37.3
click at [449, 273] on u "$4,500.42" at bounding box center [460, 274] width 43 height 10
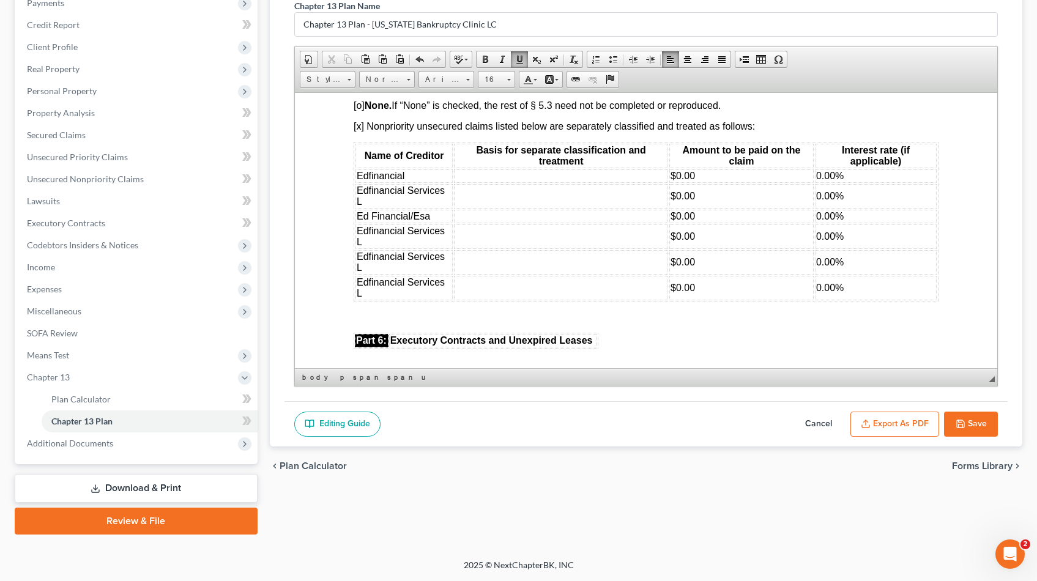
scroll to position [2809, 0]
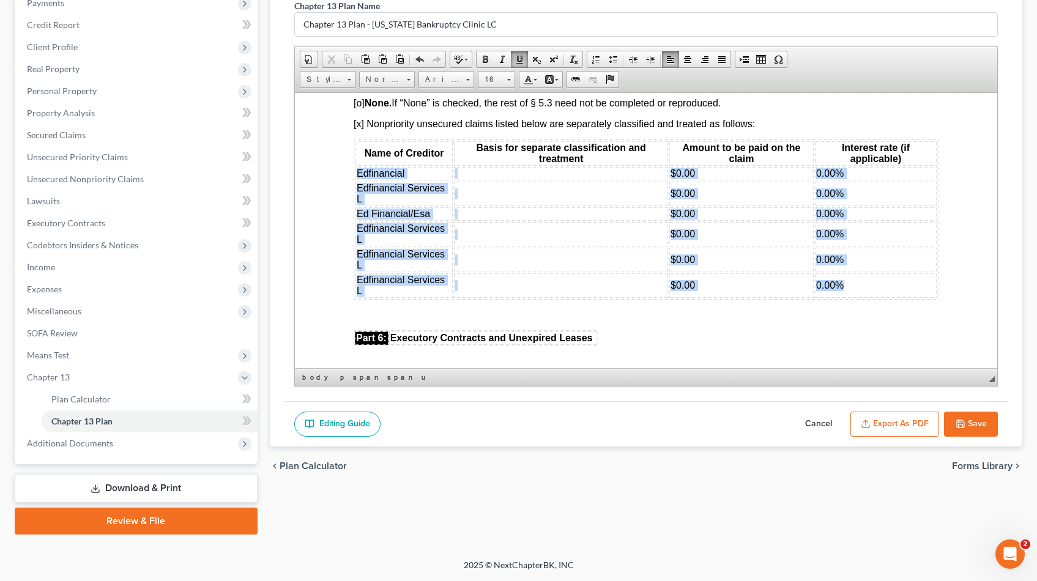
drag, startPoint x: 871, startPoint y: 291, endPoint x: 355, endPoint y: 172, distance: 529.6
click at [355, 172] on tbody "Edfinancial $0.00 0.00% Edfinancial Services L $0.00 0.00% Ed Financial/Esa $0.…" at bounding box center [645, 231] width 581 height 131
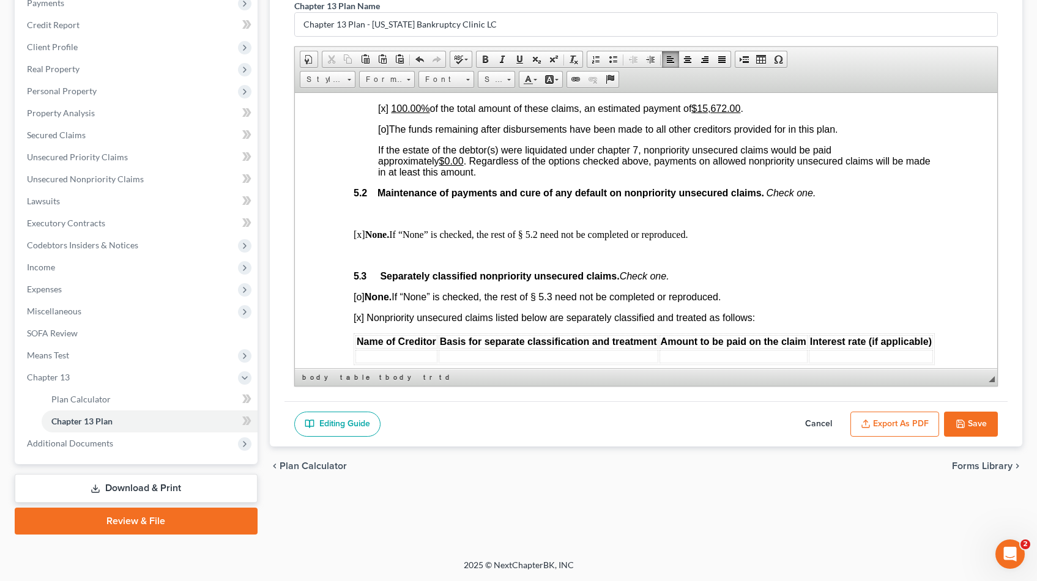
scroll to position [2614, 0]
click at [361, 297] on span "[o] None. If “None” is checked, the rest of § 5.3 need not be completed or repr…" at bounding box center [536, 297] width 367 height 10
click at [360, 320] on span "[x] Nonpriority unsecured claims listed below are separately classified and tre…" at bounding box center [553, 318] width 401 height 10
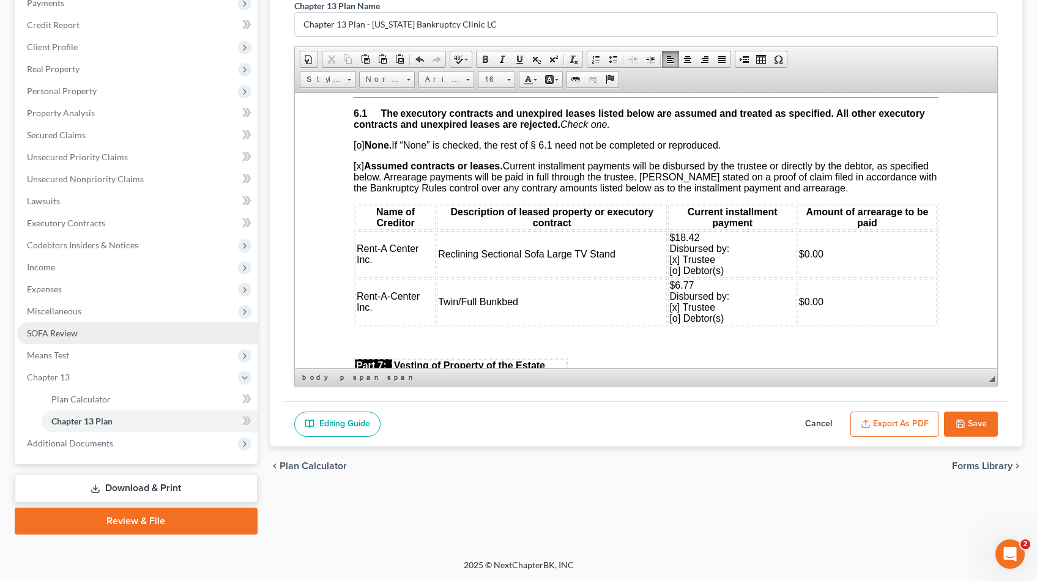
scroll to position [2954, 0]
click at [676, 260] on span "$18.42 Disbursed by: [x] Trustee [o] Debtor(s)" at bounding box center [699, 254] width 60 height 43
drag, startPoint x: 677, startPoint y: 273, endPoint x: 694, endPoint y: 280, distance: 18.4
click at [677, 273] on span "$18.42 Disbursed by: [o] Trustee [o] Debtor(s)" at bounding box center [699, 254] width 60 height 43
click at [678, 309] on span "$6.77 Disbursed by: [x] Trustee [o] Debtor(s)" at bounding box center [699, 302] width 60 height 43
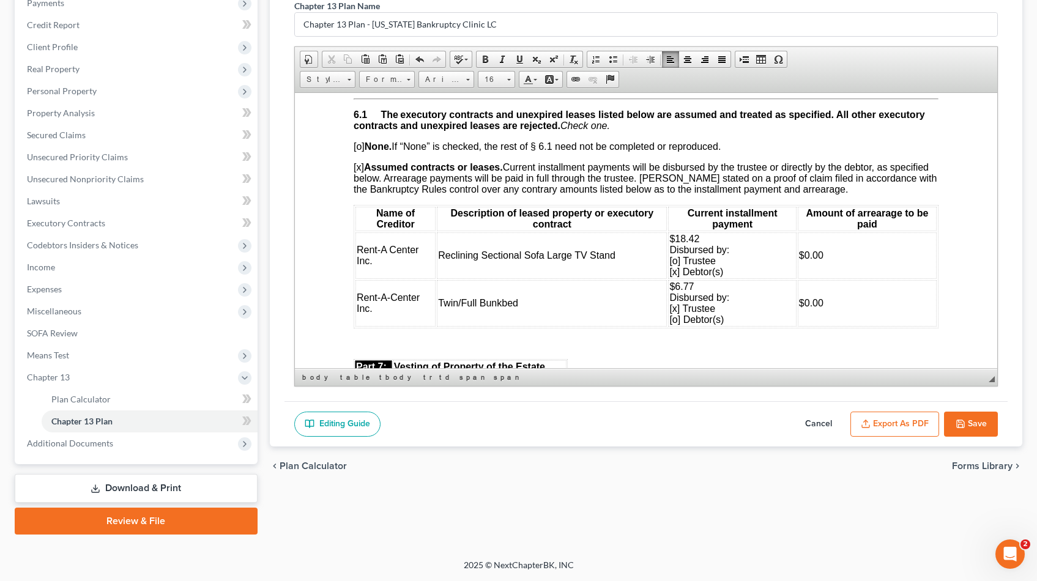
drag, startPoint x: 675, startPoint y: 308, endPoint x: 684, endPoint y: 309, distance: 9.4
click at [676, 308] on span "$6.77 Disbursed by: [x] Trustee [o] Debtor(s)" at bounding box center [699, 302] width 60 height 43
click at [675, 321] on span "$6.77 Disbursed by: [o] Trustee [o] Debtor(s)" at bounding box center [699, 302] width 60 height 43
click at [702, 237] on td "$18.42 Disbursed by: [o] Trustee [x] Debtor(s)" at bounding box center [731, 255] width 128 height 46
click at [698, 284] on td "$6.77 Disbursed by: [o] Trustee [x] Debtor(s)" at bounding box center [731, 303] width 128 height 46
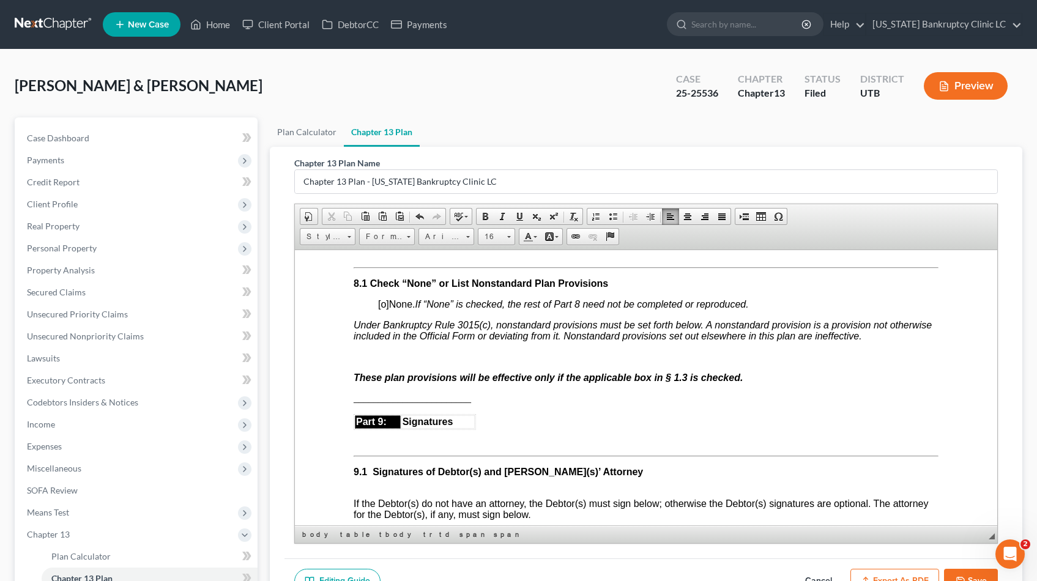
scroll to position [3393, 0]
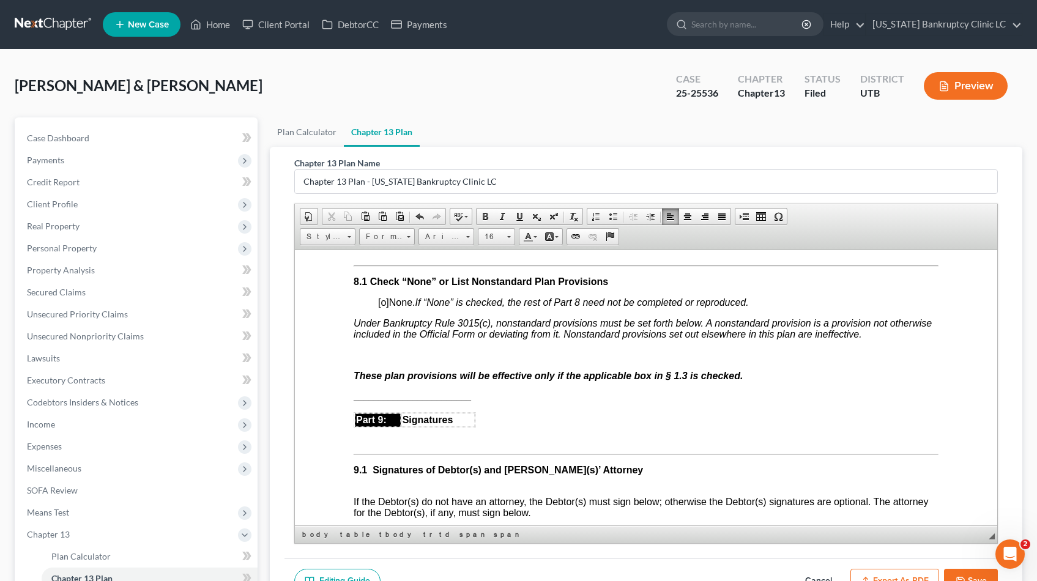
click at [359, 353] on p at bounding box center [645, 354] width 585 height 11
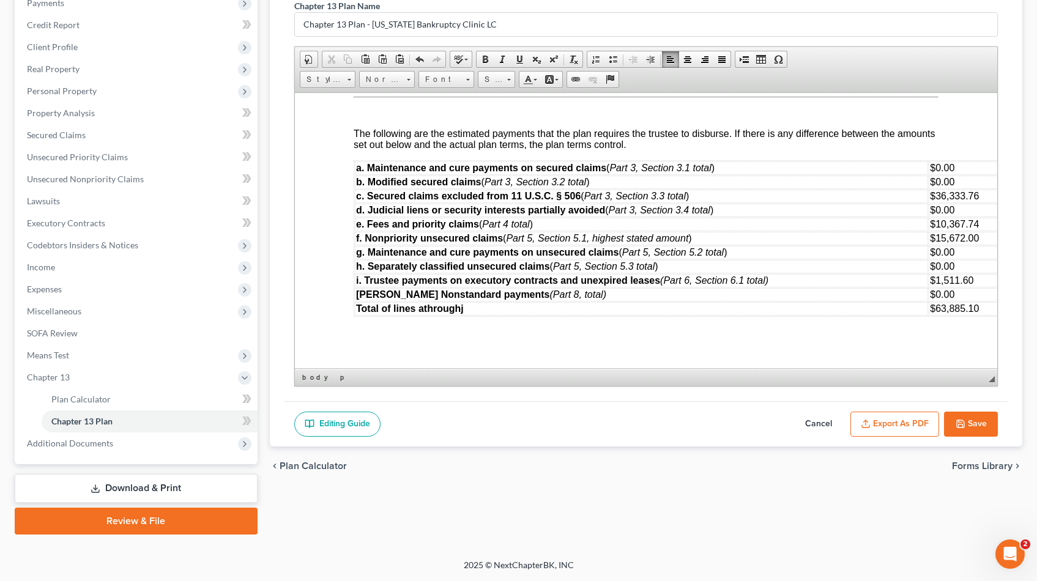
scroll to position [4536, 0]
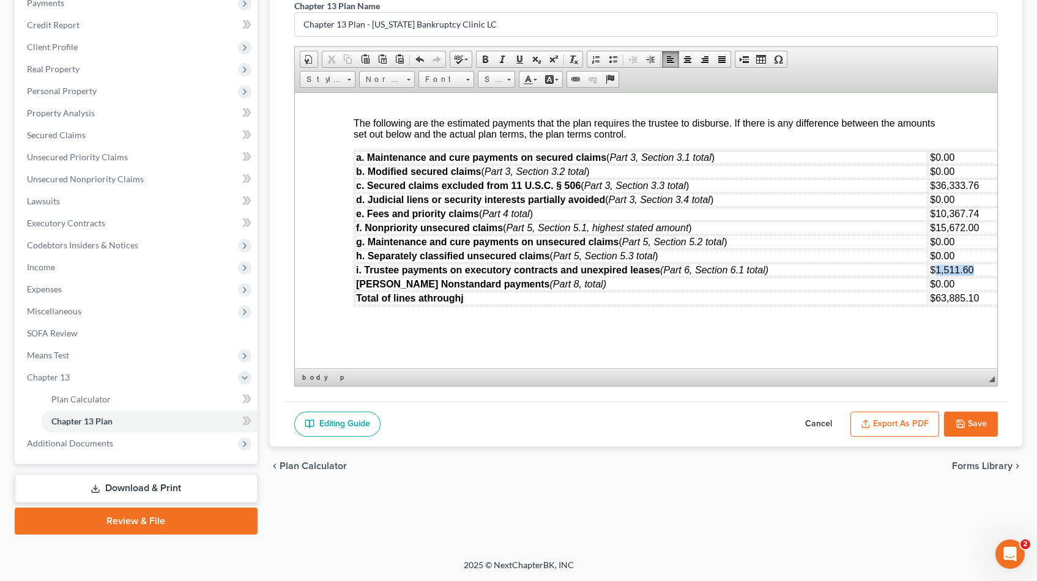
drag, startPoint x: 973, startPoint y: 270, endPoint x: 935, endPoint y: 269, distance: 37.9
click at [935, 269] on td "$1,511.60" at bounding box center [963, 269] width 71 height 13
click at [915, 423] on button "Export as PDF" at bounding box center [894, 425] width 89 height 26
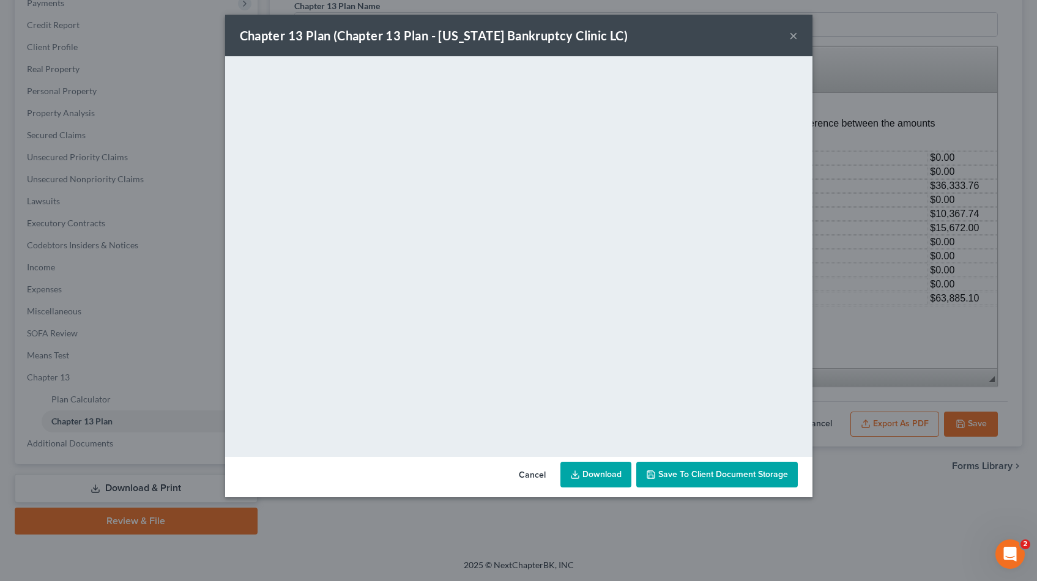
click at [597, 475] on link "Download" at bounding box center [595, 475] width 71 height 26
click at [725, 478] on span "Save to Client Document Storage" at bounding box center [723, 474] width 130 height 10
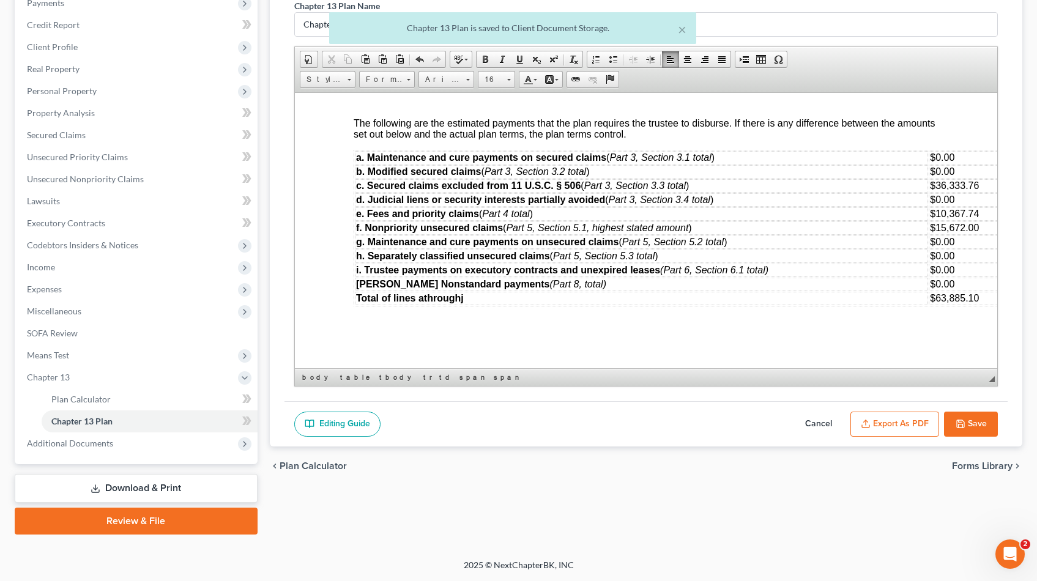
click at [977, 425] on button "Save" at bounding box center [971, 425] width 54 height 26
select select "0"
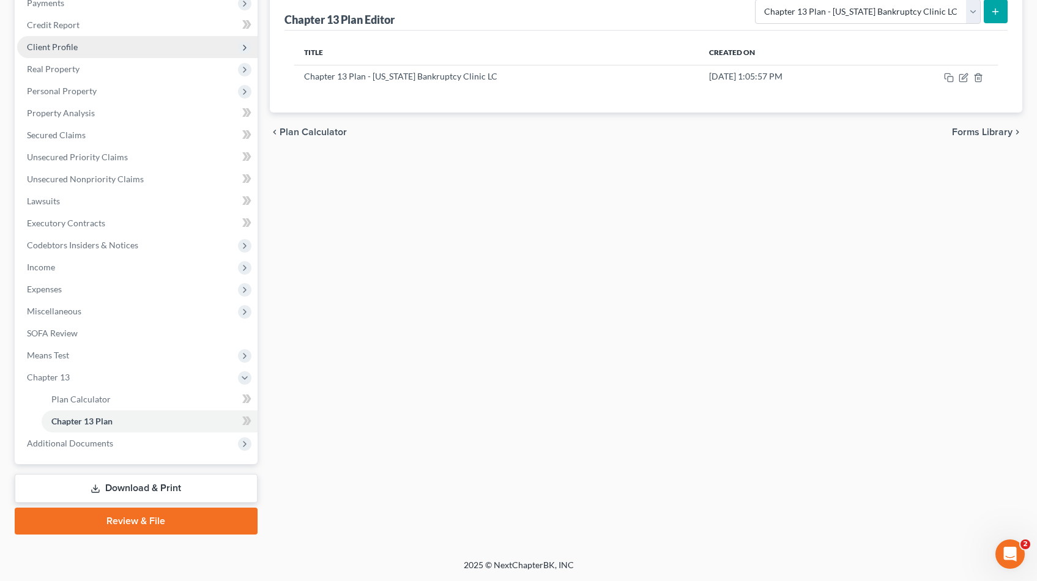
scroll to position [0, 0]
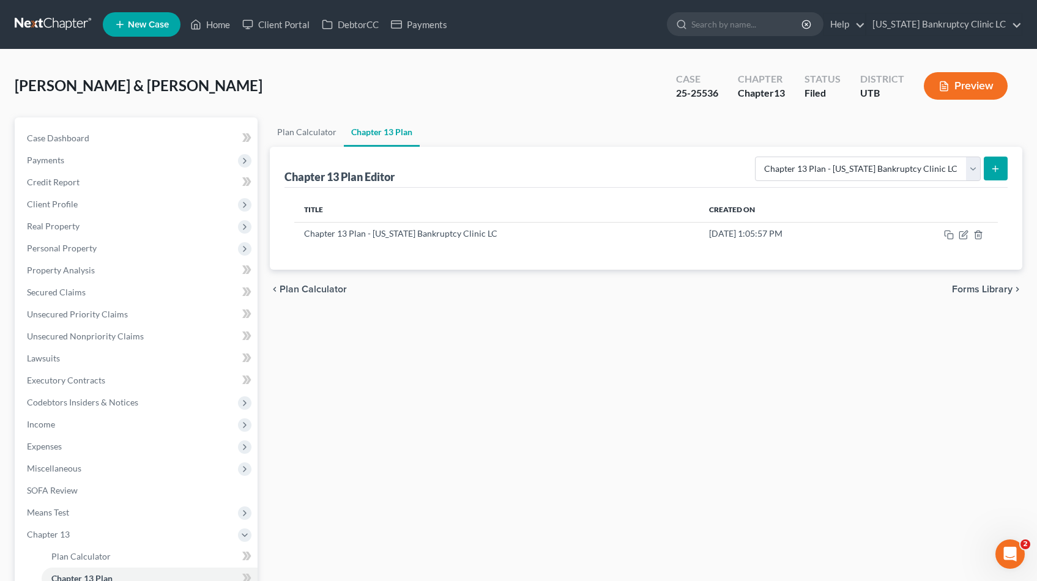
click at [43, 25] on link at bounding box center [54, 24] width 78 height 22
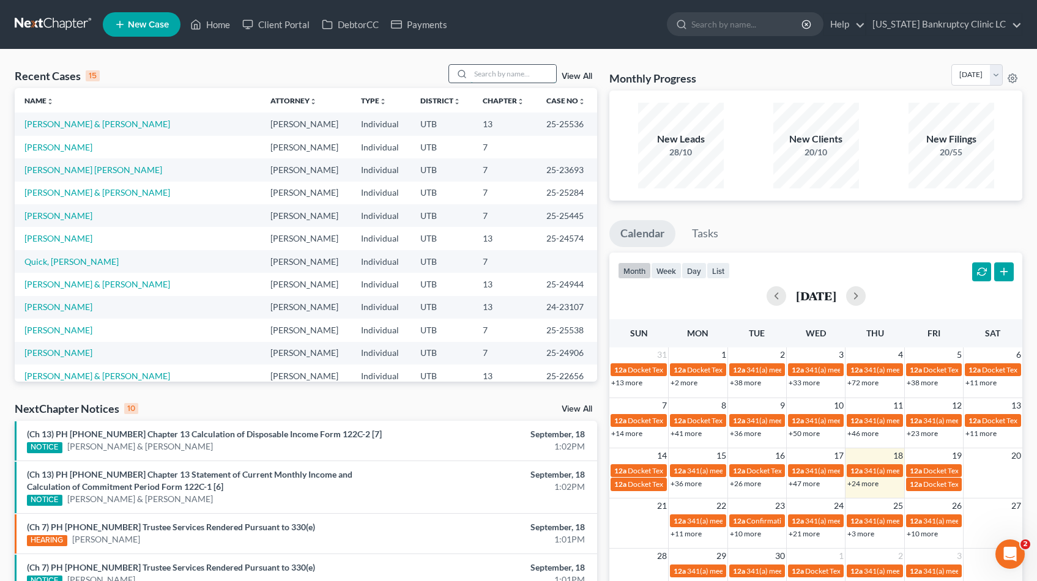
click at [486, 74] on input "search" at bounding box center [513, 74] width 86 height 18
type input "satterfield"
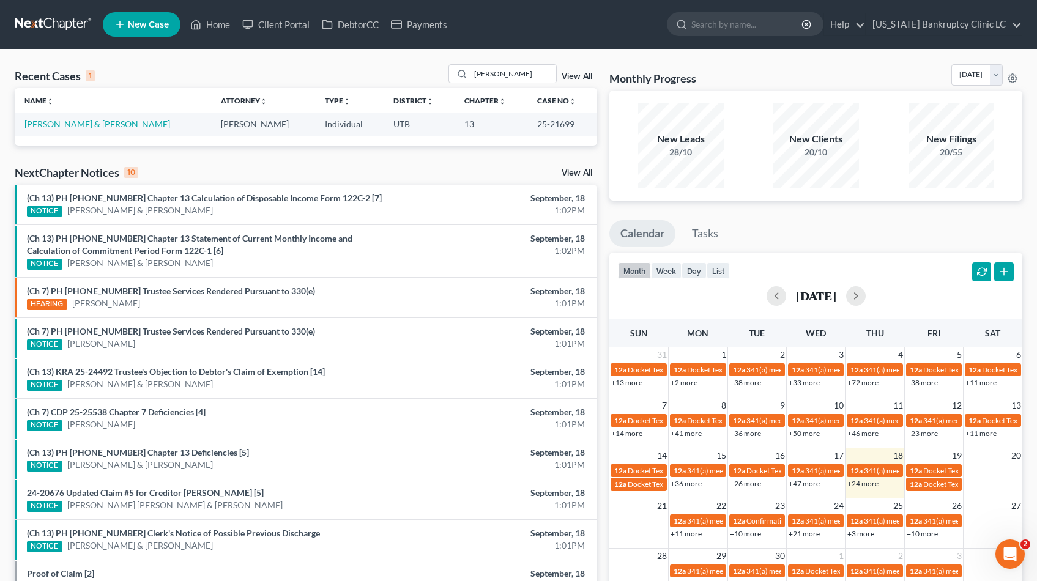
click at [83, 126] on link "[PERSON_NAME] & [PERSON_NAME]" at bounding box center [97, 124] width 146 height 10
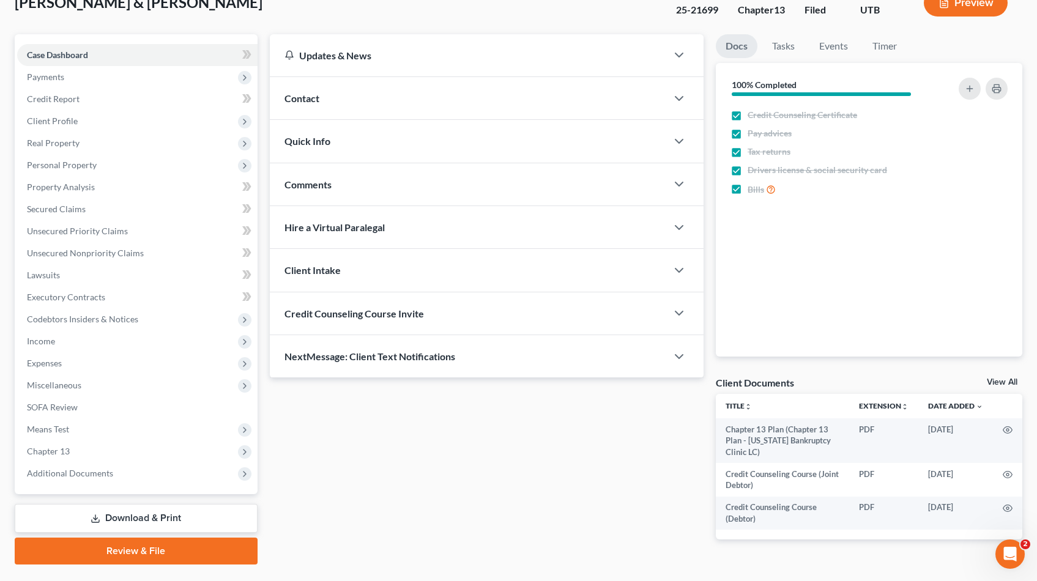
scroll to position [113, 0]
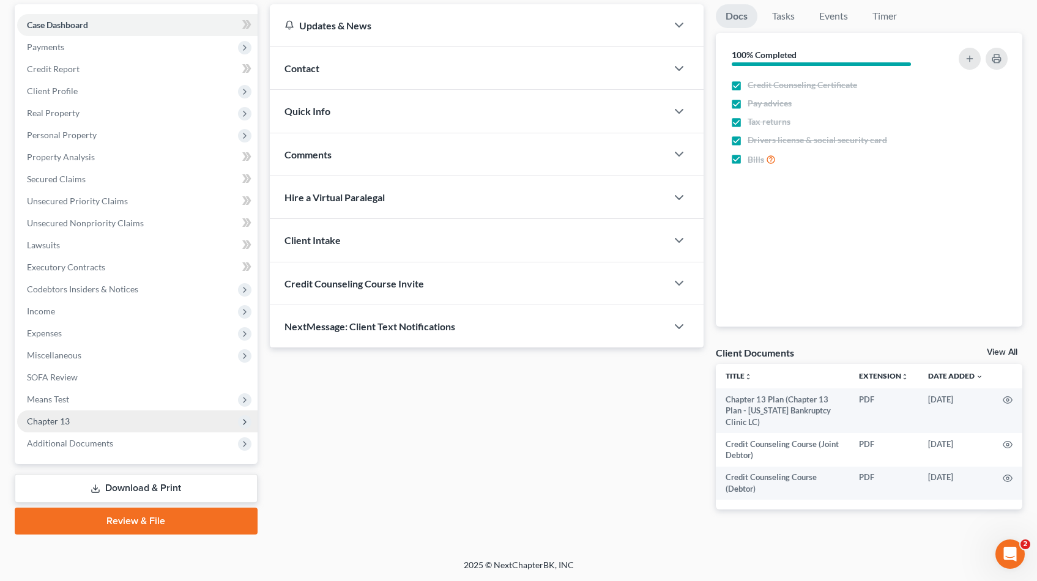
click at [66, 422] on span "Chapter 13" at bounding box center [48, 421] width 43 height 10
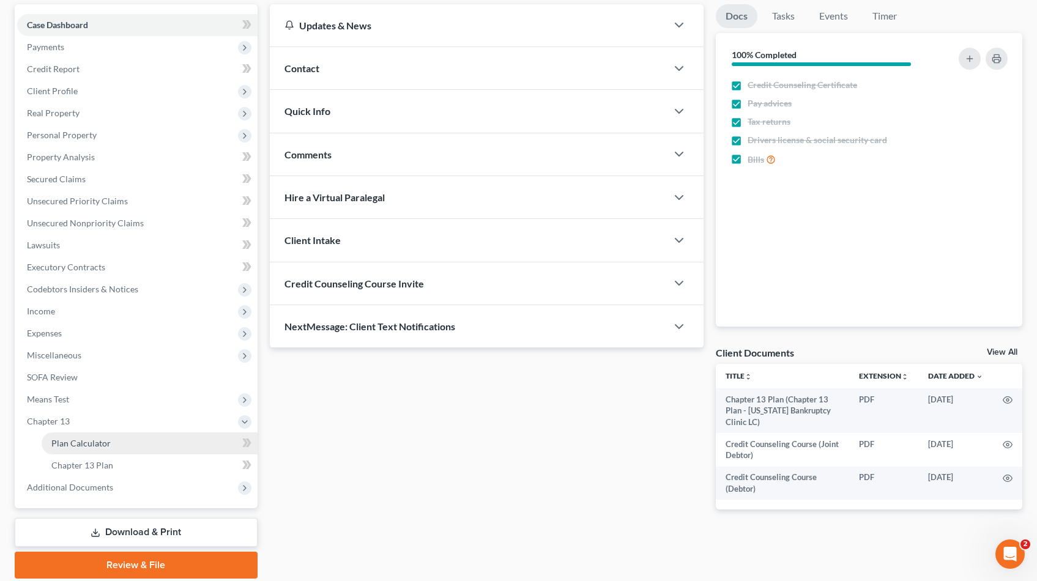
click at [65, 445] on span "Plan Calculator" at bounding box center [80, 443] width 59 height 10
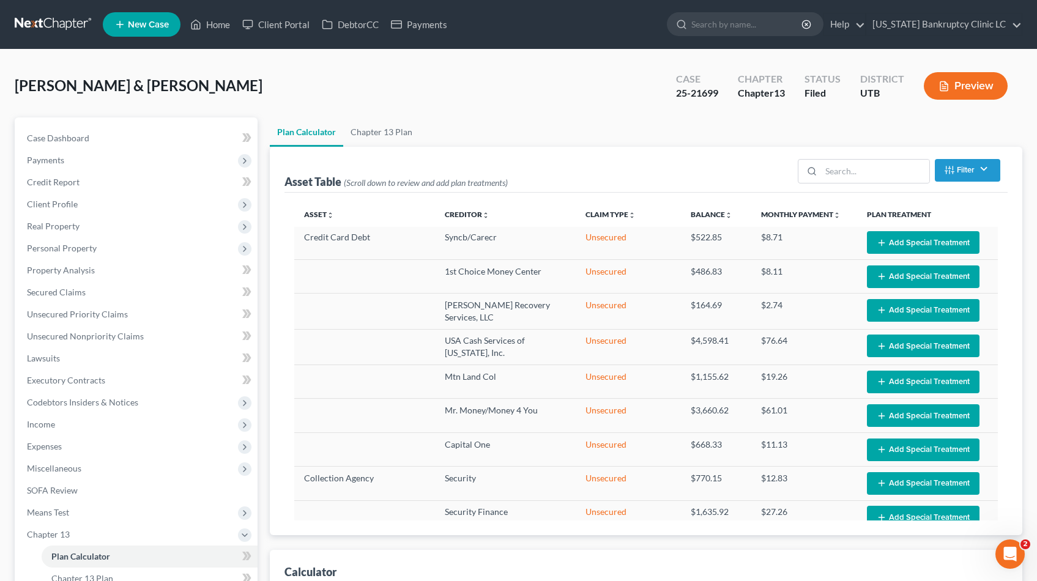
scroll to position [295, 0]
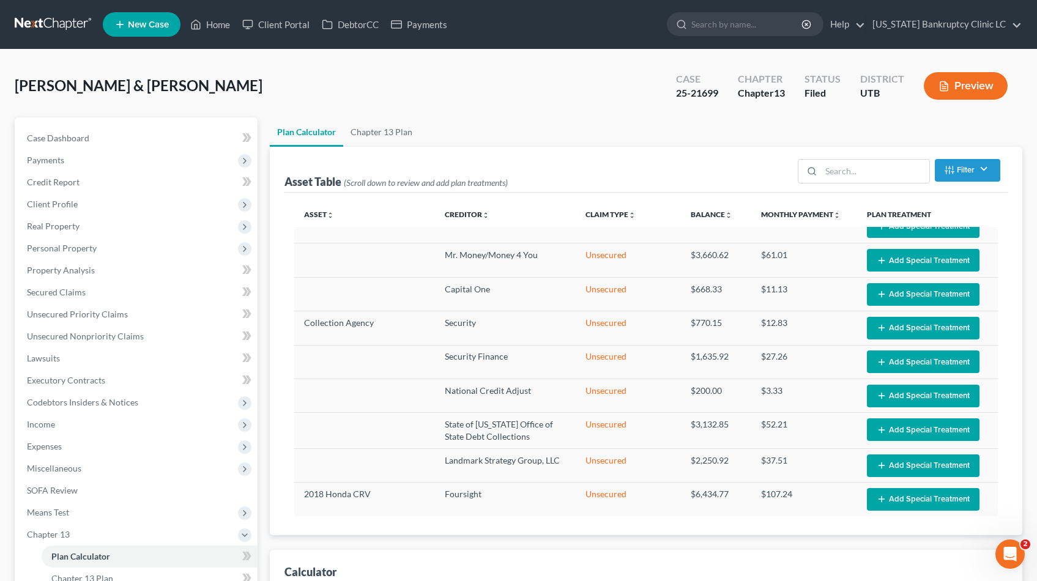
select select "59"
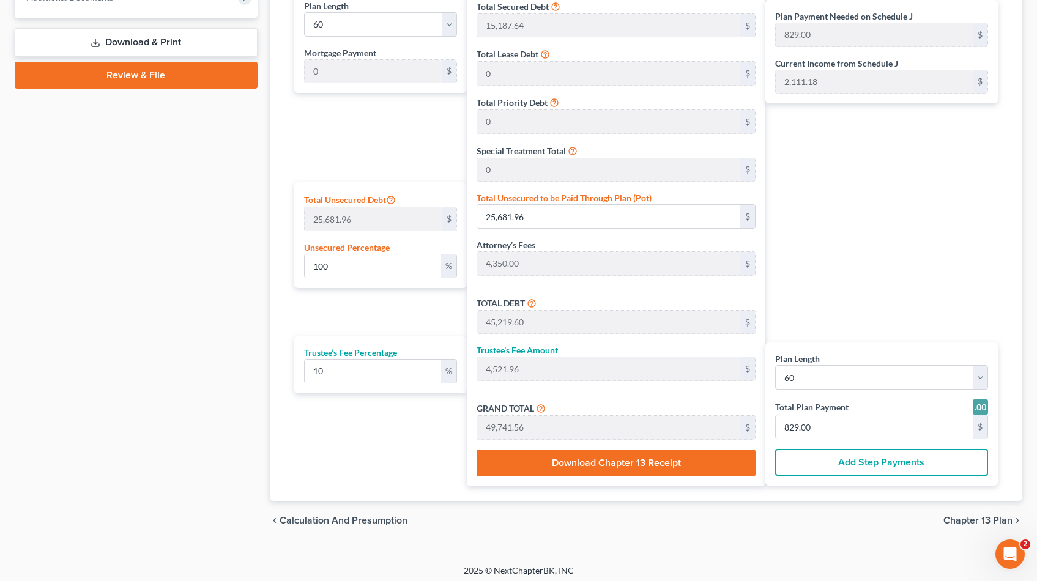
scroll to position [607, 0]
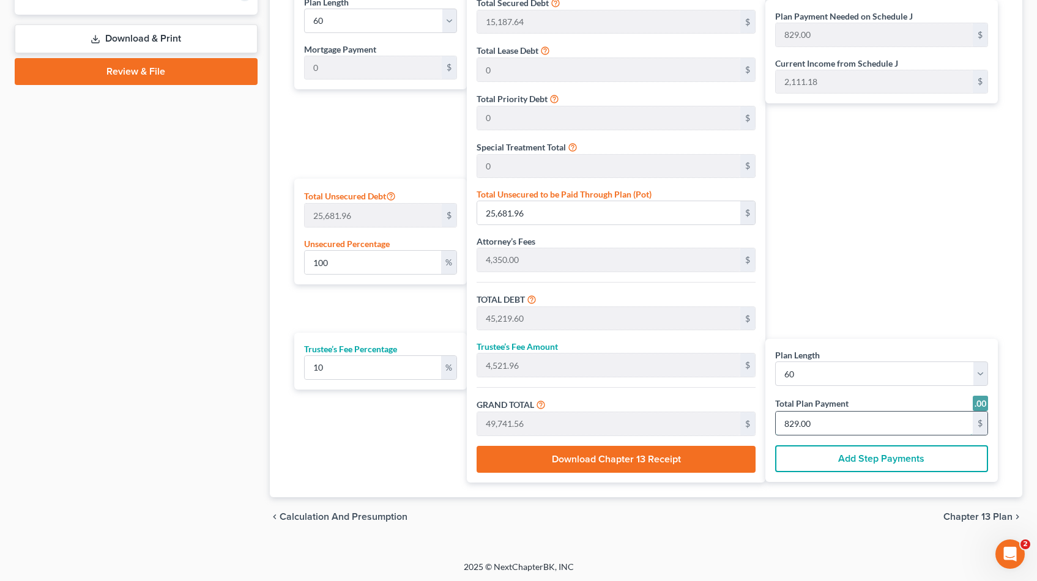
click at [826, 420] on input "829.00" at bounding box center [874, 423] width 197 height 23
type input "0"
type input "436.36"
type input "43.63"
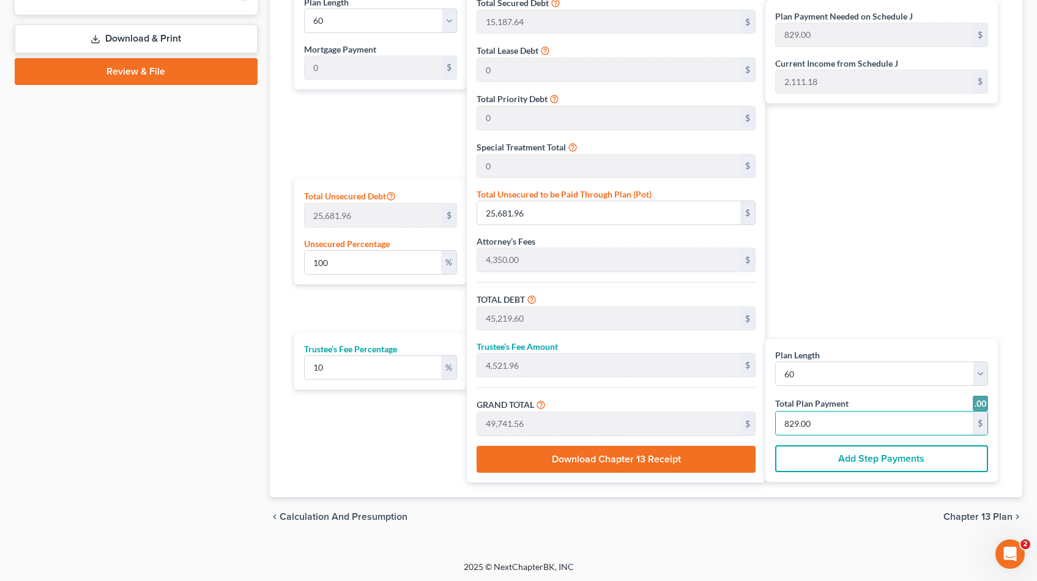
type input "480.00"
type input "8"
type input "4,636.36"
type input "463.63"
type input "5,100.00"
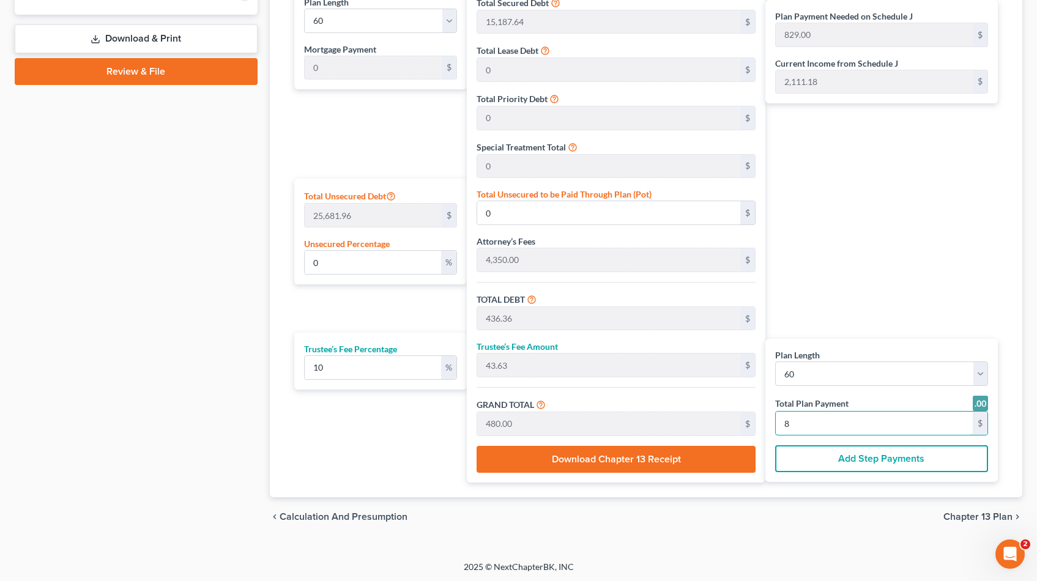
type input "85"
type input "104.45"
type input "26,825.99"
type input "46,363.63"
type input "4,636.36"
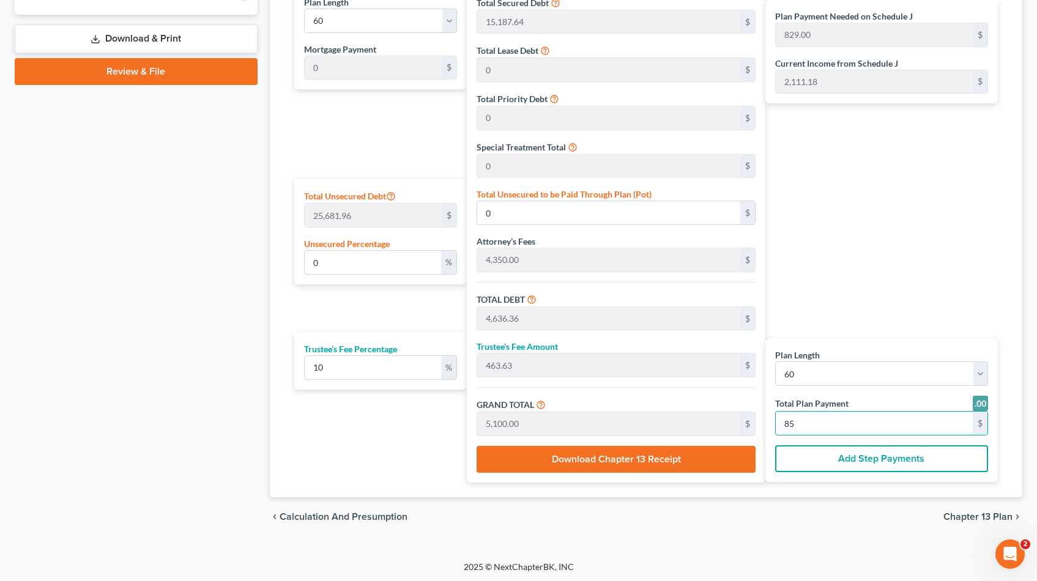
type input "51,000.00"
type input "850"
type input "0"
type input "4,636.36"
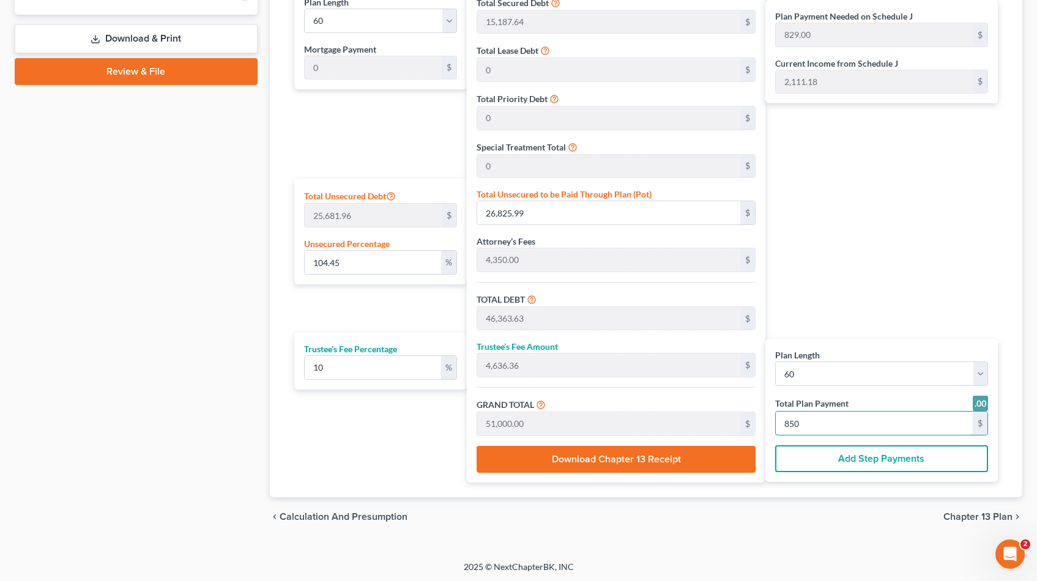
type input "463.63"
type input "5,100.00"
type input "85"
type input "436.36"
type input "43.63"
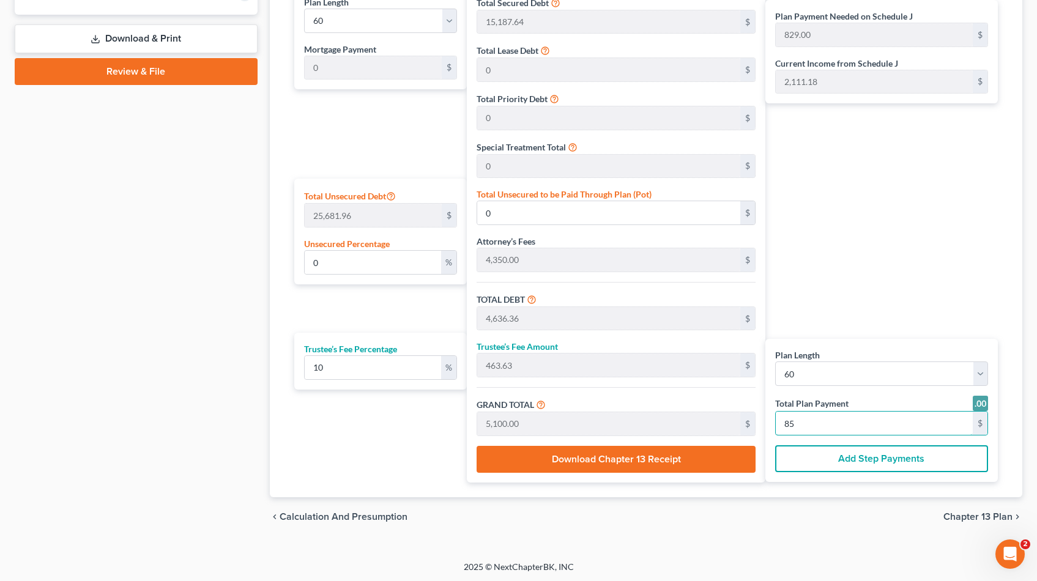
type input "480.00"
type input "8"
type input "0"
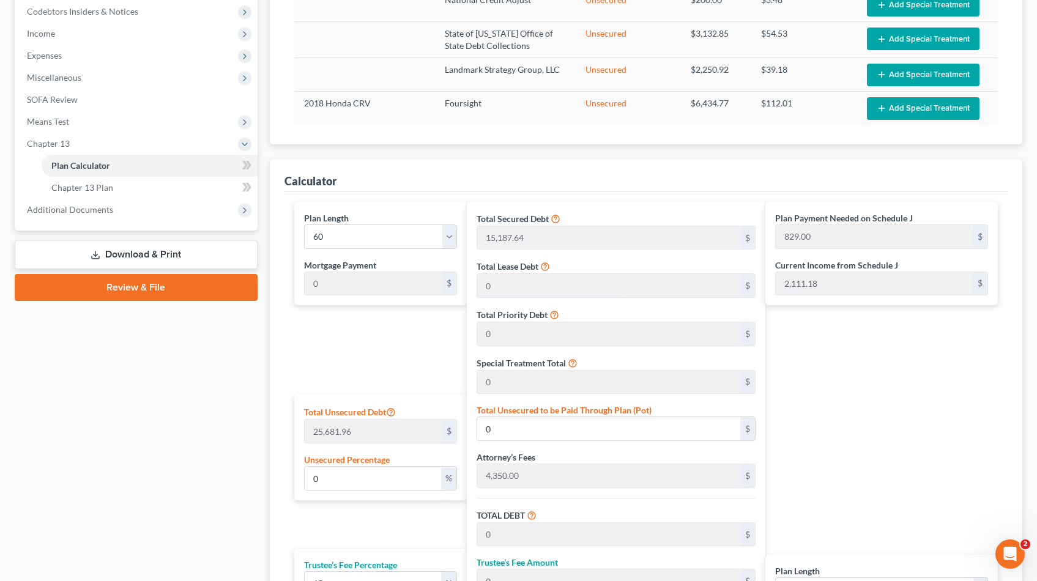
scroll to position [0, 0]
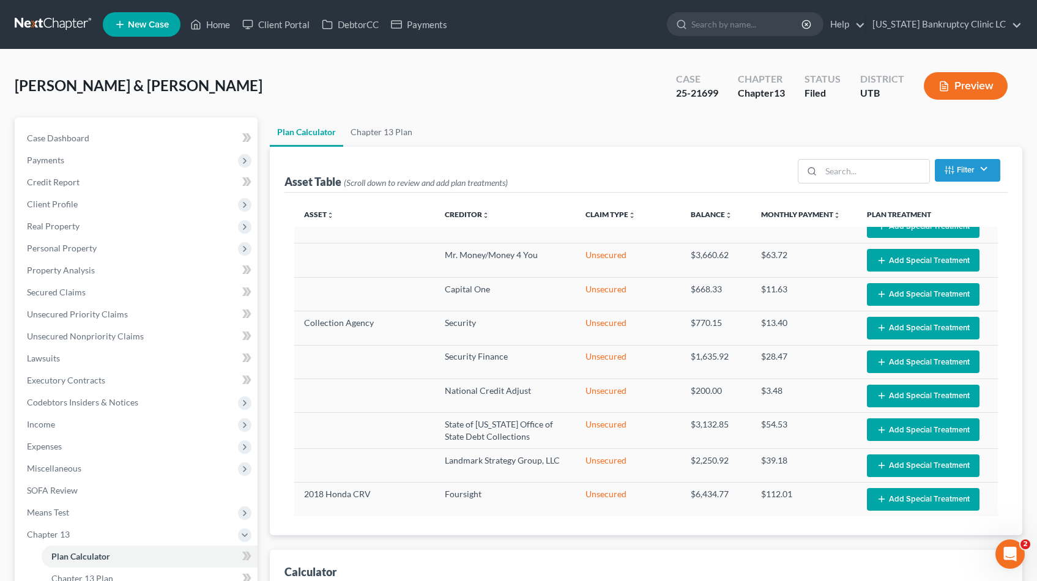
click at [41, 21] on link at bounding box center [54, 24] width 78 height 22
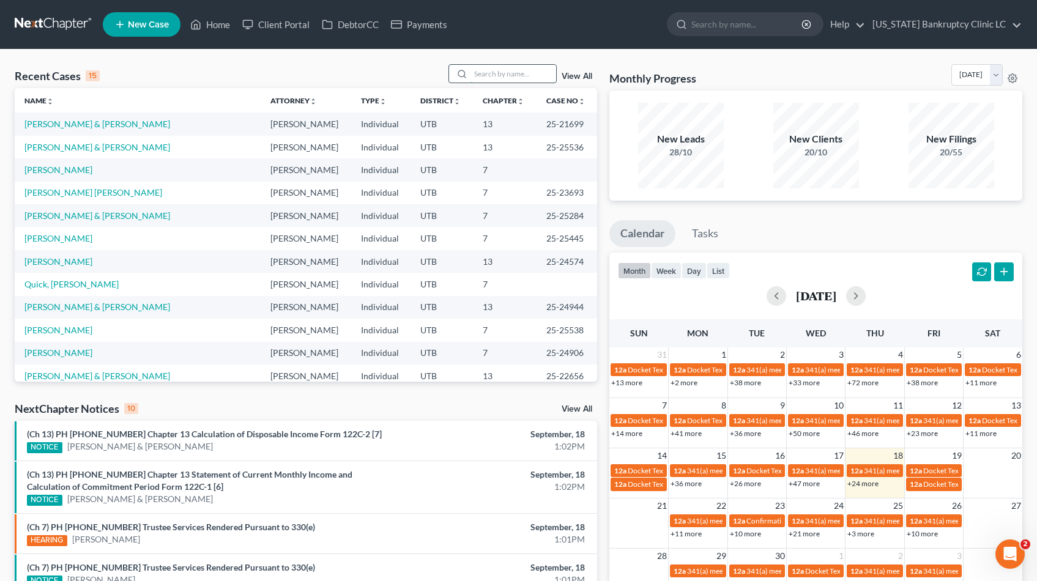
click at [505, 73] on input "search" at bounding box center [513, 74] width 86 height 18
type input "snow"
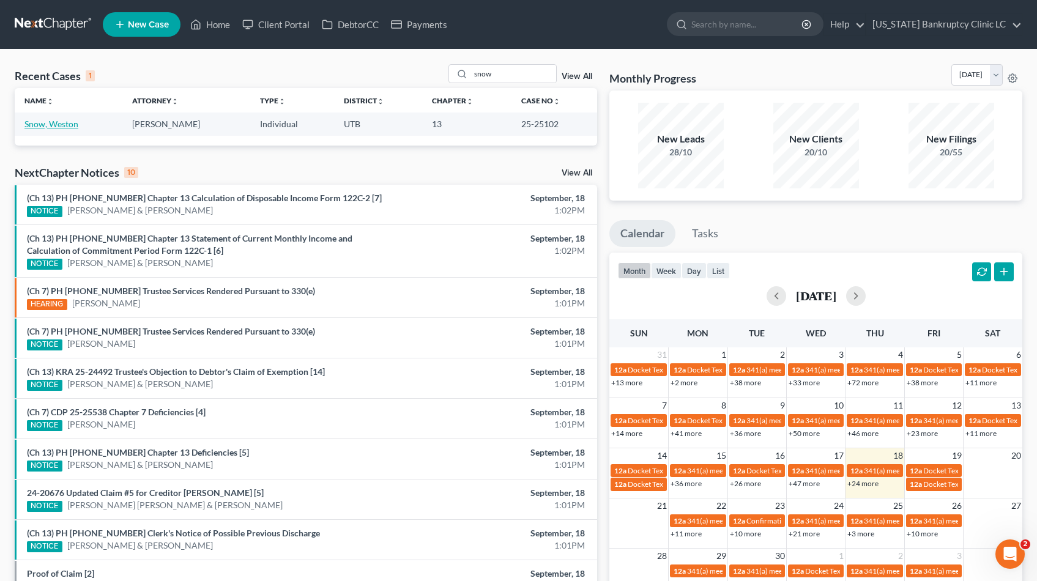
click at [48, 127] on link "Snow, Weston" at bounding box center [51, 124] width 54 height 10
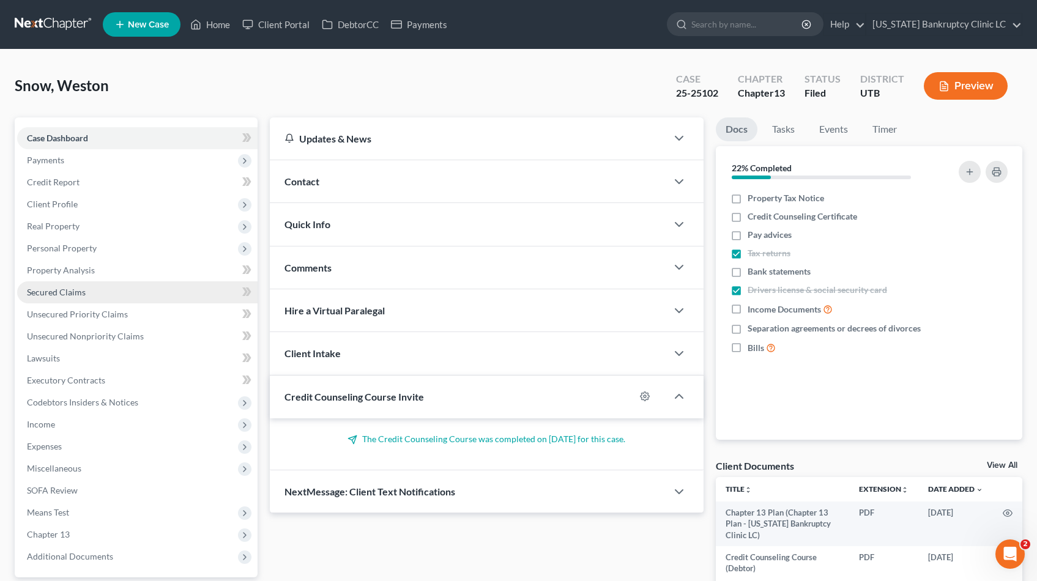
click at [76, 290] on span "Secured Claims" at bounding box center [56, 292] width 59 height 10
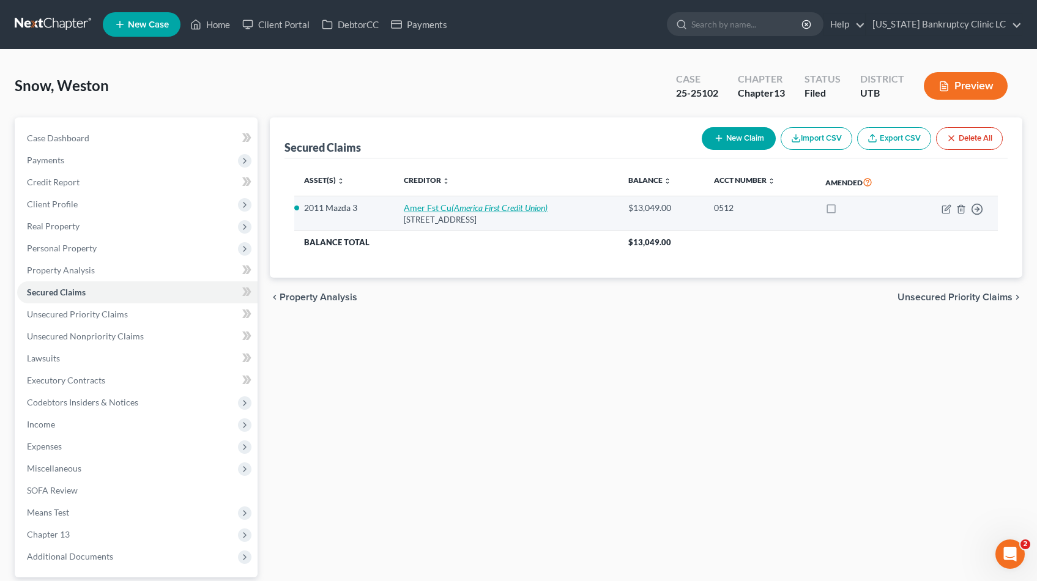
click at [466, 207] on icon "(America First Credit Union)" at bounding box center [499, 207] width 96 height 10
select select "46"
select select "0"
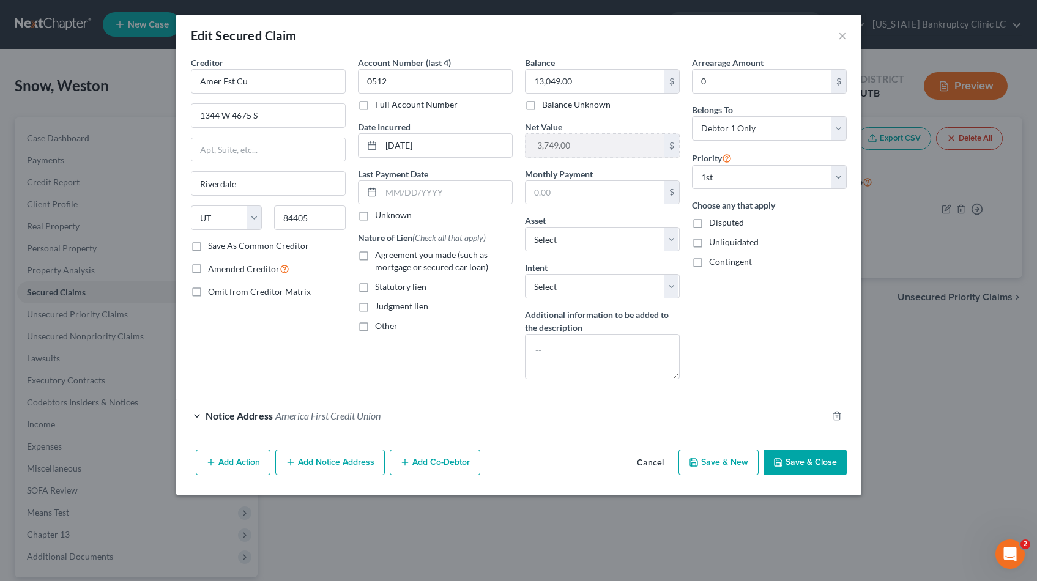
click at [375, 105] on label "Full Account Number" at bounding box center [416, 104] width 83 height 12
click at [380, 105] on input "Full Account Number" at bounding box center [384, 102] width 8 height 8
click at [420, 80] on input "0512" at bounding box center [435, 81] width 155 height 24
type input "0512 POC 1"
click at [375, 253] on label "Agreement you made (such as mortgage or secured car loan)" at bounding box center [444, 261] width 138 height 24
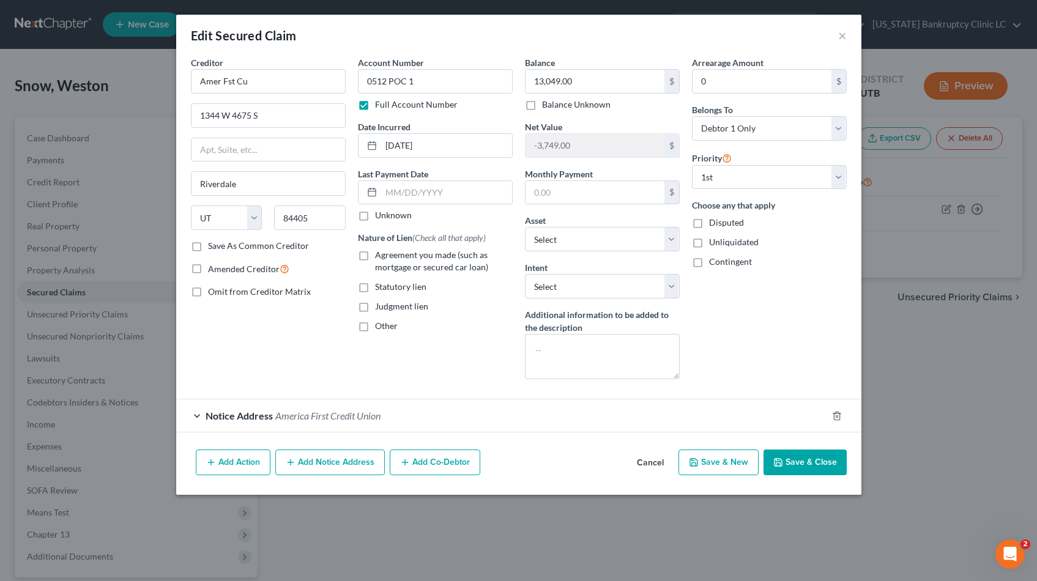
click at [380, 253] on input "Agreement you made (such as mortgage or secured car loan)" at bounding box center [384, 253] width 8 height 8
checkbox input "true"
click at [605, 87] on input "13,049.00" at bounding box center [594, 81] width 139 height 23
type input "12,869.67"
click at [795, 458] on button "Save & Close" at bounding box center [804, 463] width 83 height 26
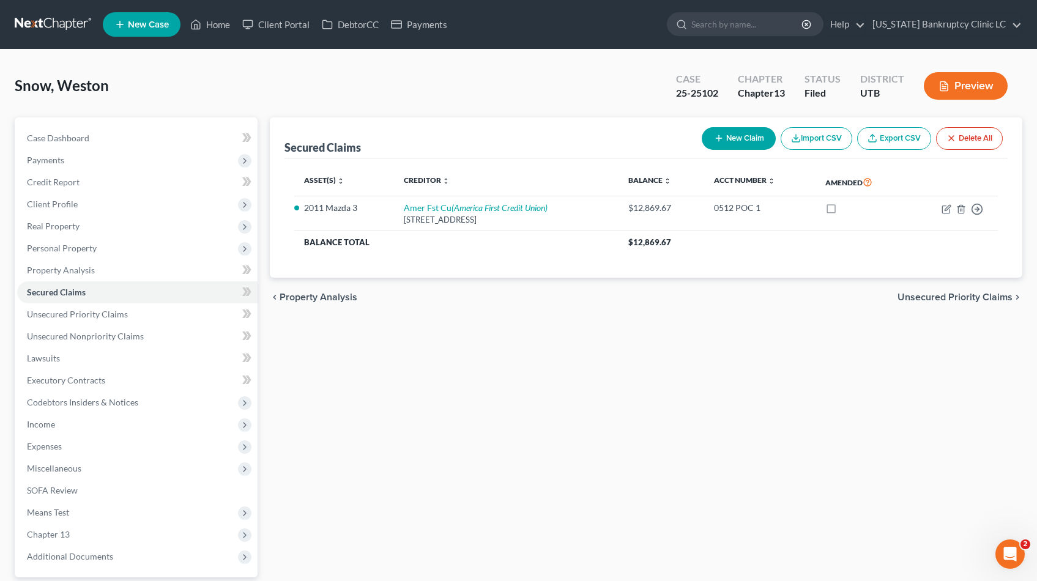
click at [54, 22] on link at bounding box center [54, 24] width 78 height 22
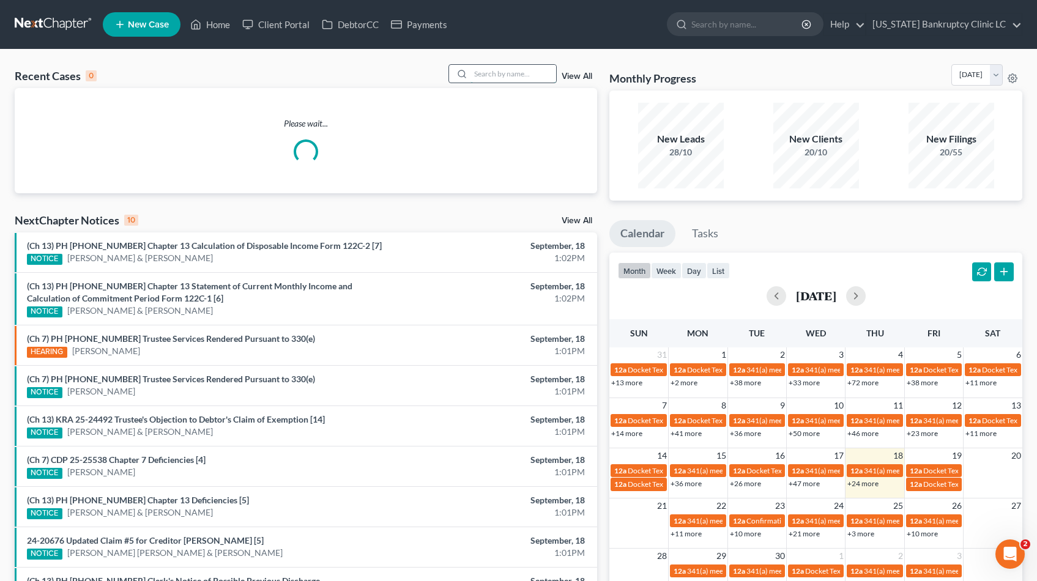
click at [486, 69] on input "search" at bounding box center [513, 74] width 86 height 18
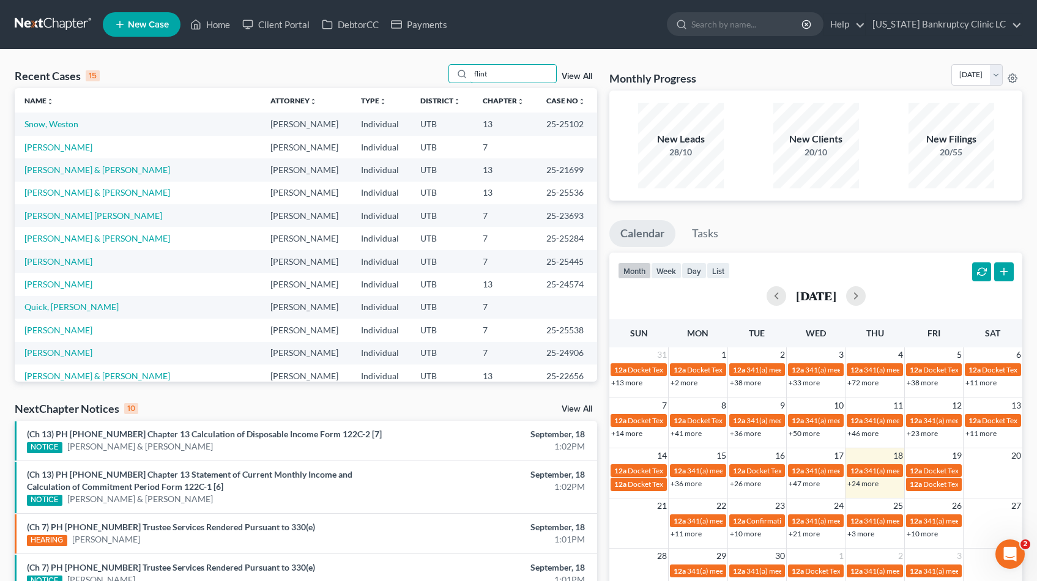
type input "flint"
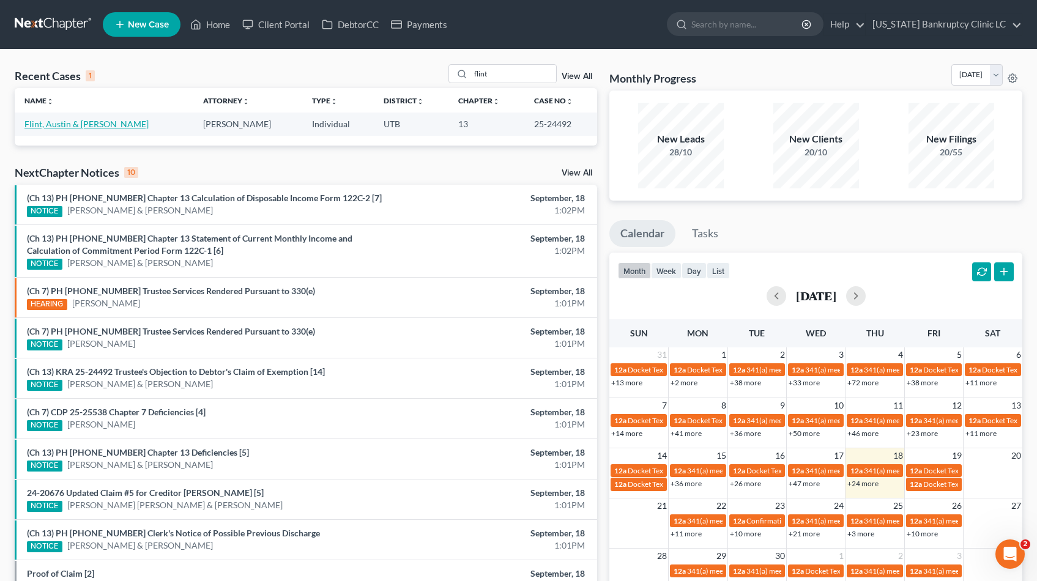
click at [62, 122] on link "Flint, Austin & [PERSON_NAME]" at bounding box center [86, 124] width 124 height 10
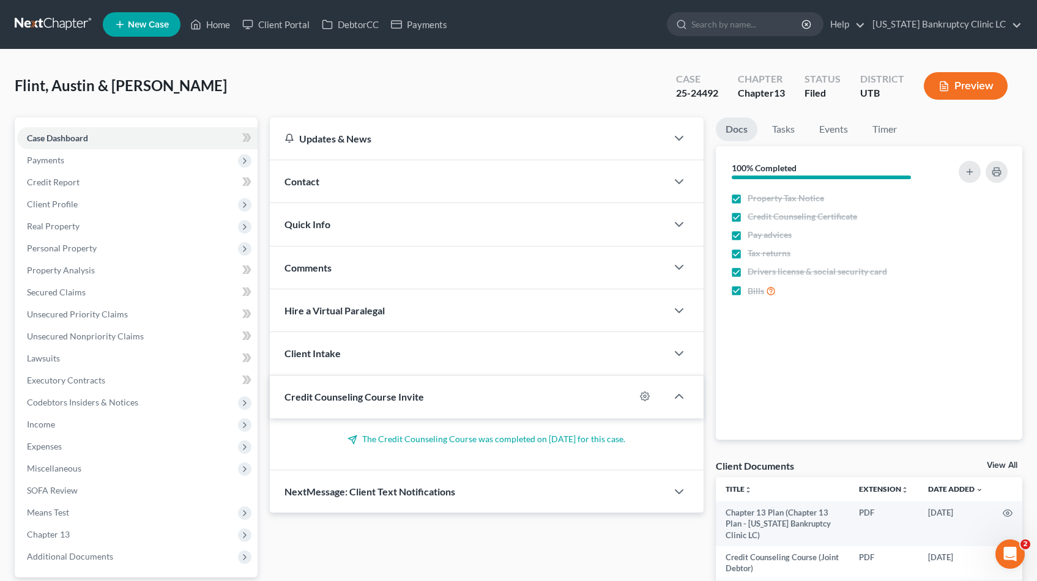
scroll to position [1, 0]
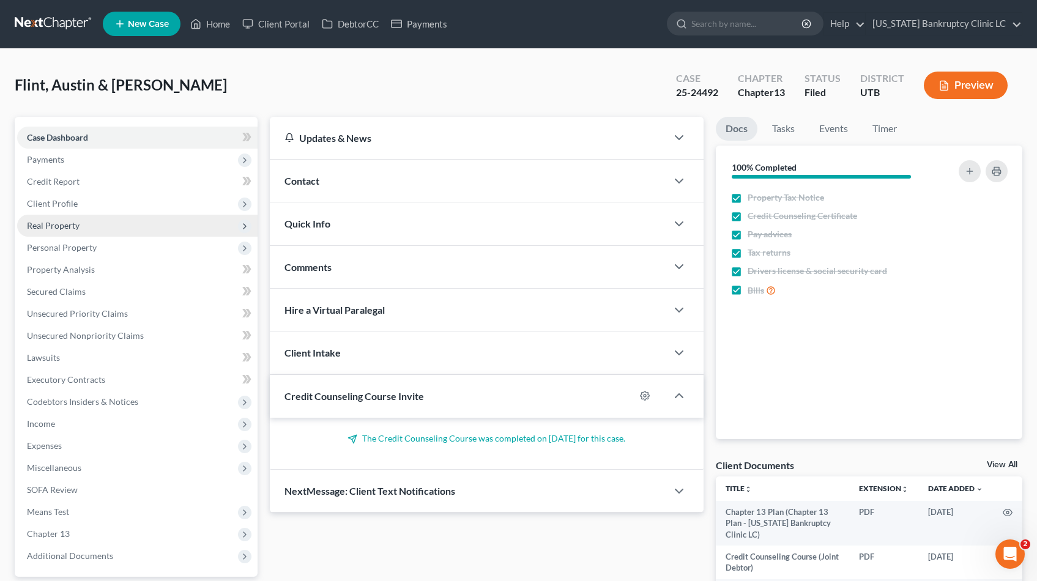
click at [47, 227] on span "Real Property" at bounding box center [53, 225] width 53 height 10
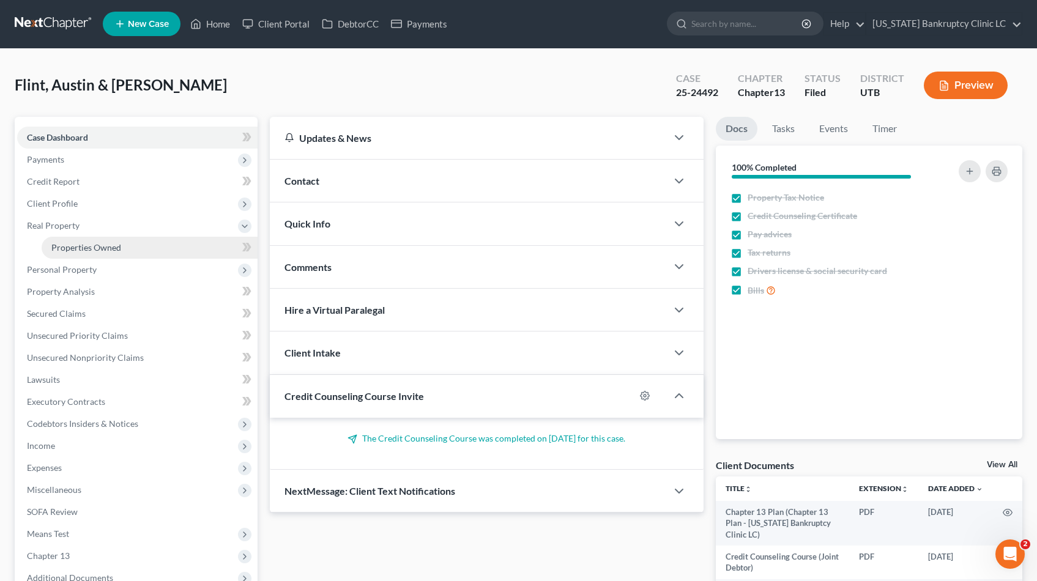
click at [67, 250] on span "Properties Owned" at bounding box center [86, 247] width 70 height 10
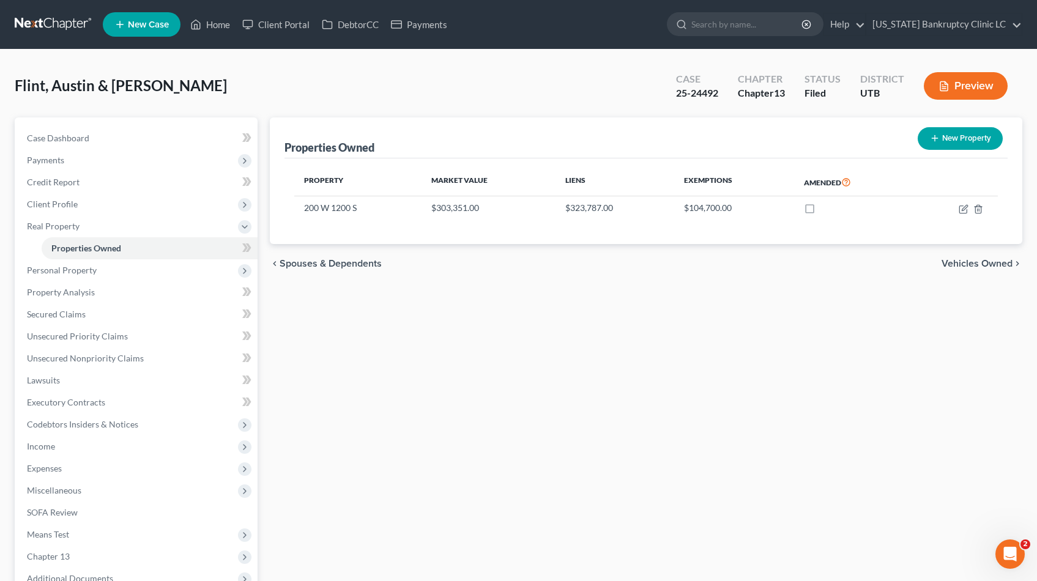
click at [42, 23] on link at bounding box center [54, 24] width 78 height 22
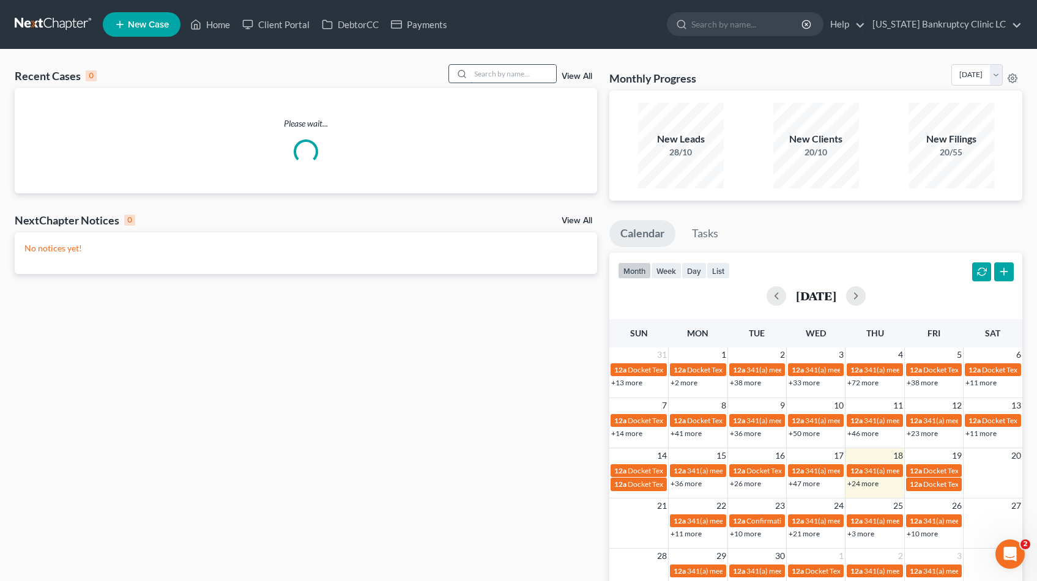
click at [527, 68] on input "search" at bounding box center [513, 74] width 86 height 18
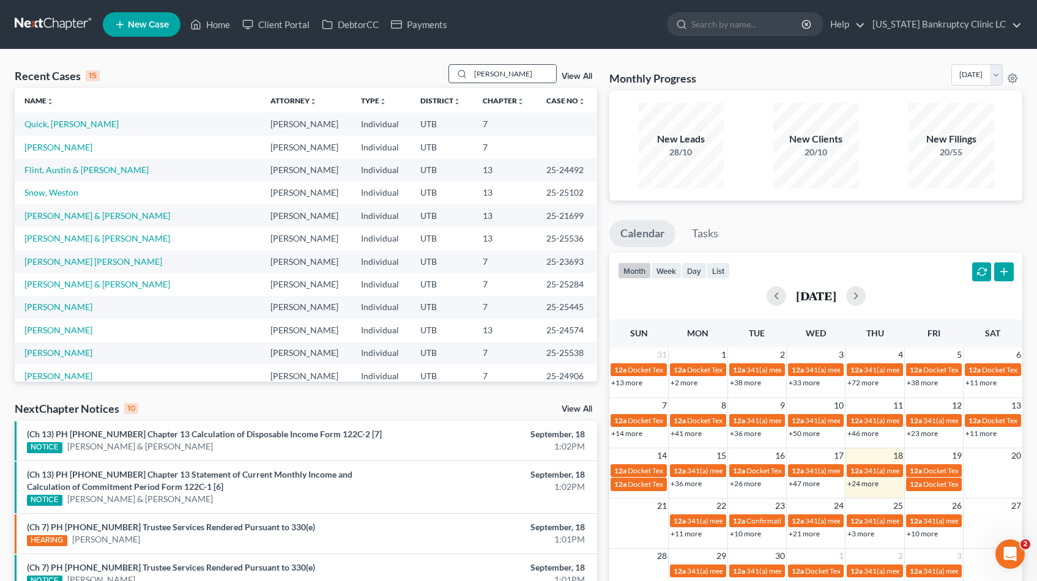
type input "[PERSON_NAME]"
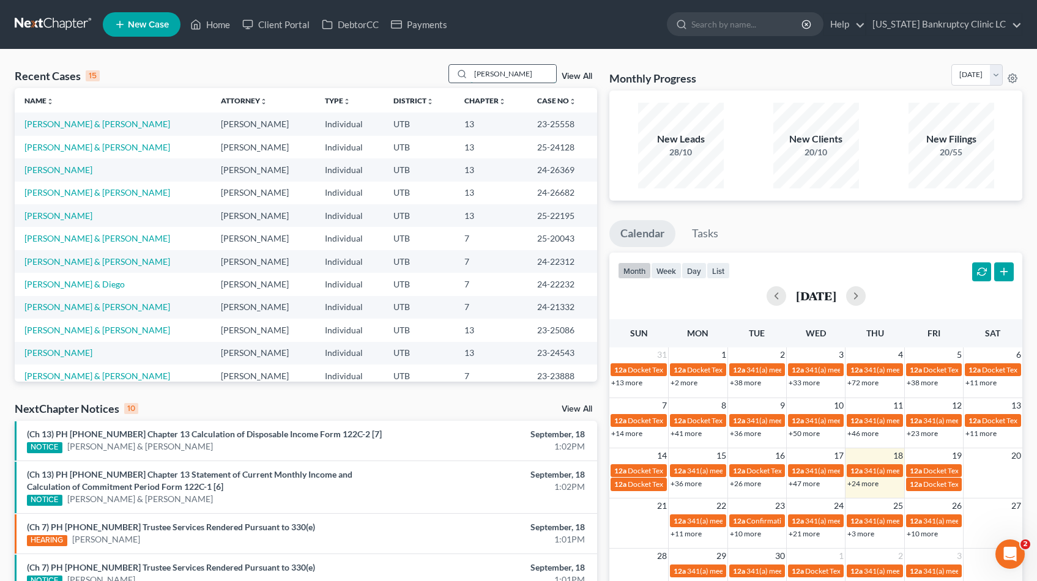
click at [500, 75] on input "[PERSON_NAME]" at bounding box center [513, 74] width 86 height 18
click at [92, 150] on link "[PERSON_NAME] & [PERSON_NAME]" at bounding box center [97, 147] width 146 height 10
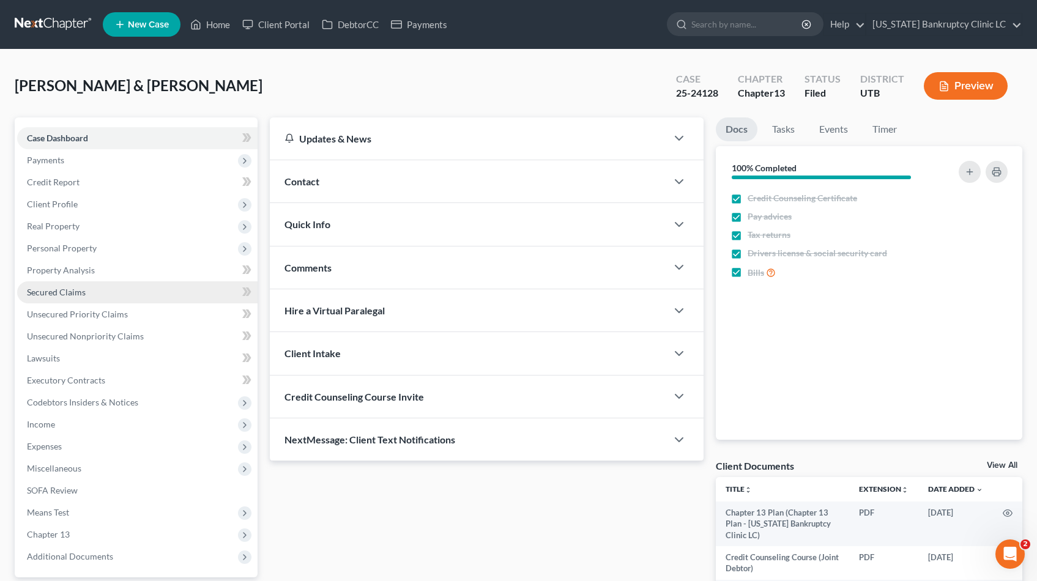
click at [70, 293] on span "Secured Claims" at bounding box center [56, 292] width 59 height 10
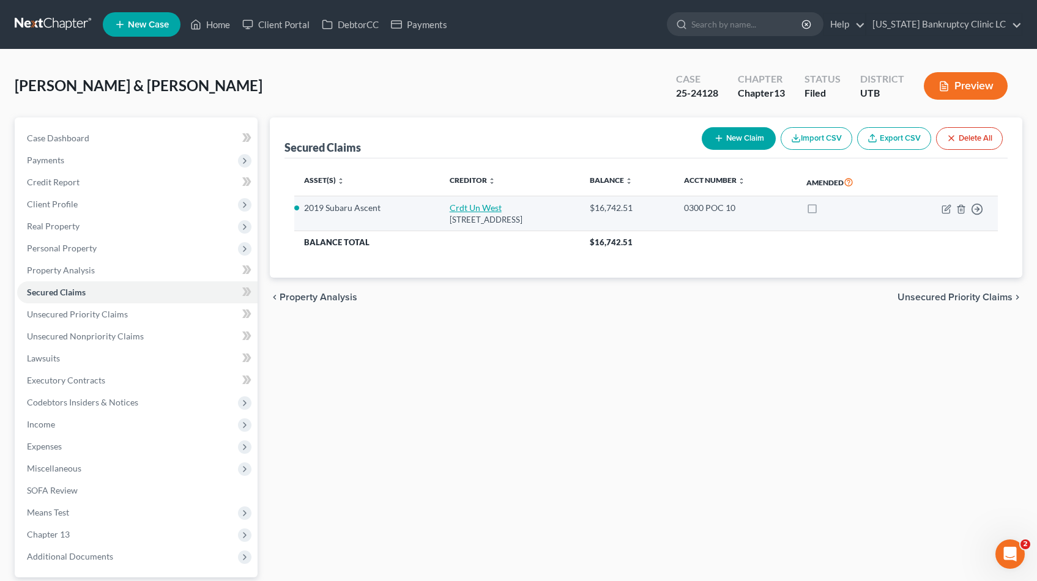
click at [460, 206] on link "Crdt Un West" at bounding box center [476, 207] width 52 height 10
select select "3"
select select "1"
select select "0"
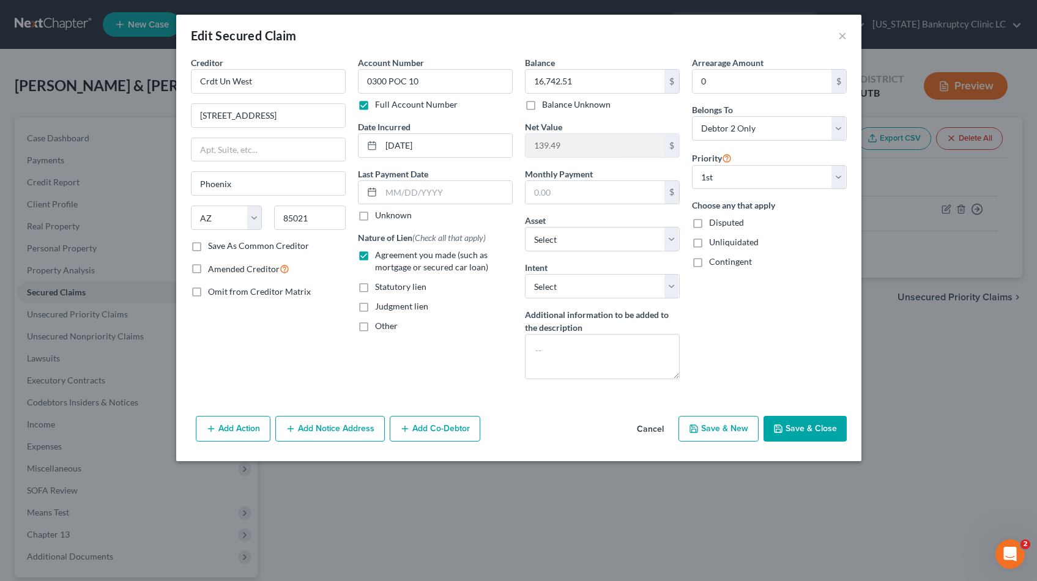
click at [796, 430] on button "Save & Close" at bounding box center [804, 429] width 83 height 26
